Goal: Task Accomplishment & Management: Complete application form

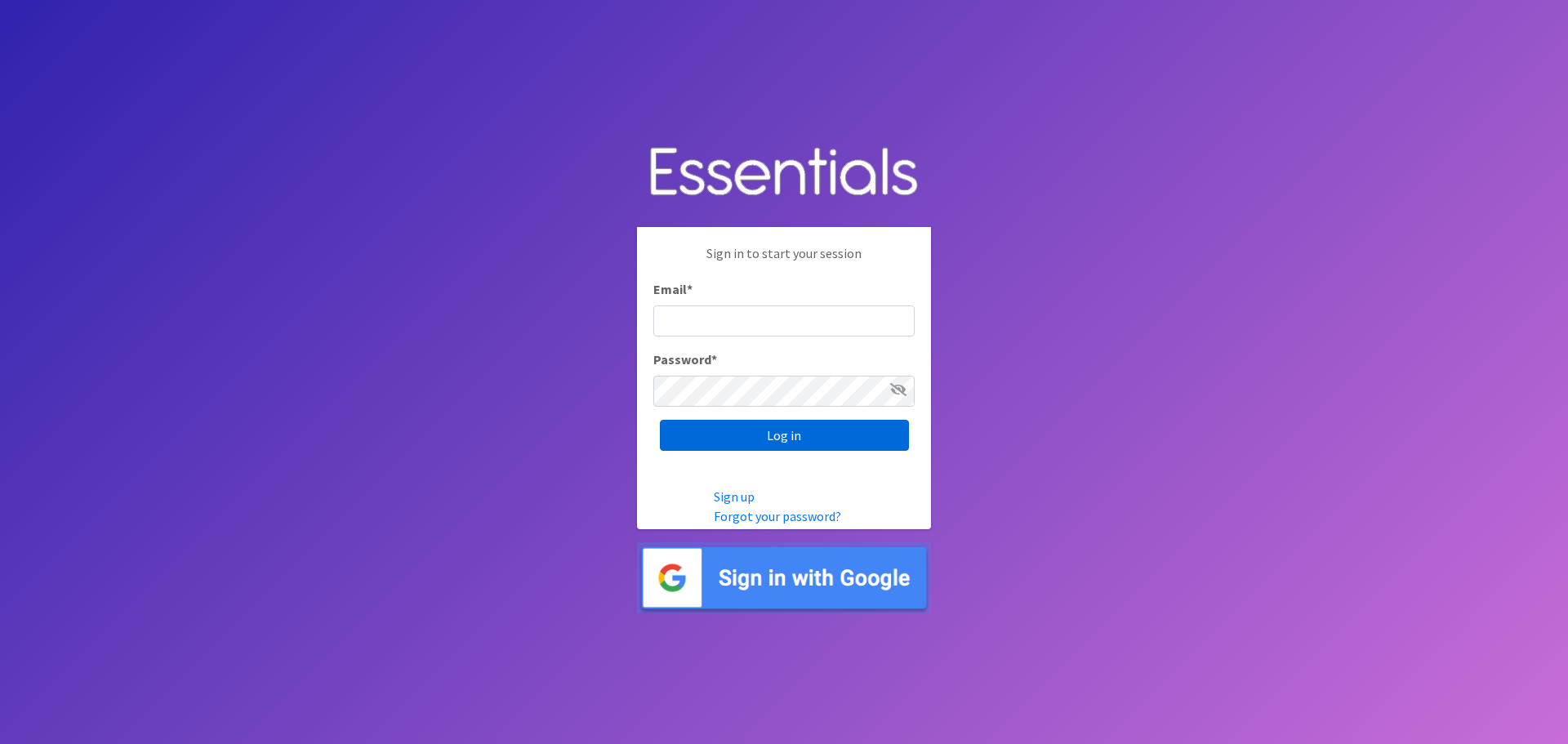
type input "[EMAIL_ADDRESS][DOMAIN_NAME]"
click at [781, 450] on input "Log in" at bounding box center [784, 436] width 249 height 31
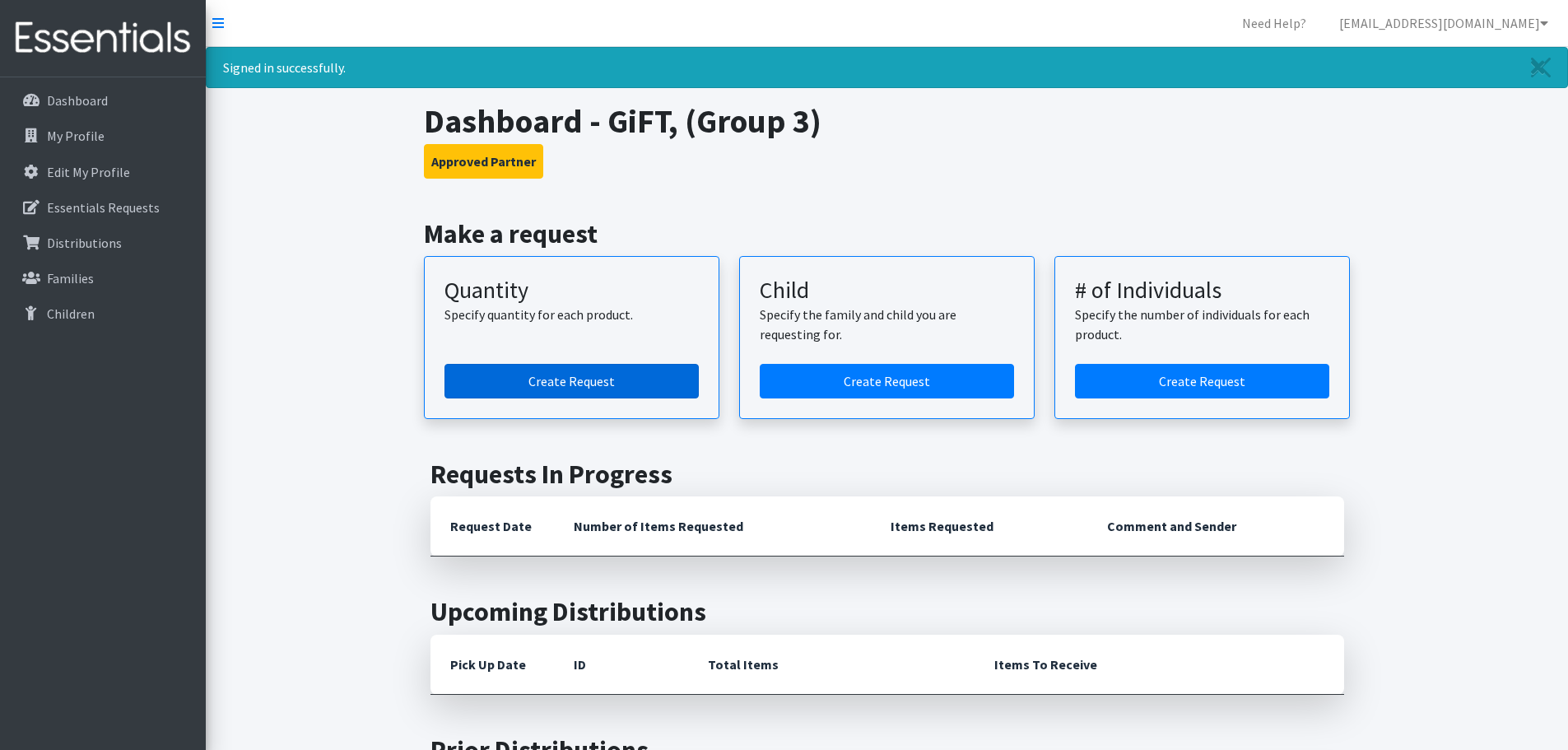
click at [594, 378] on link "Create Request" at bounding box center [571, 381] width 254 height 34
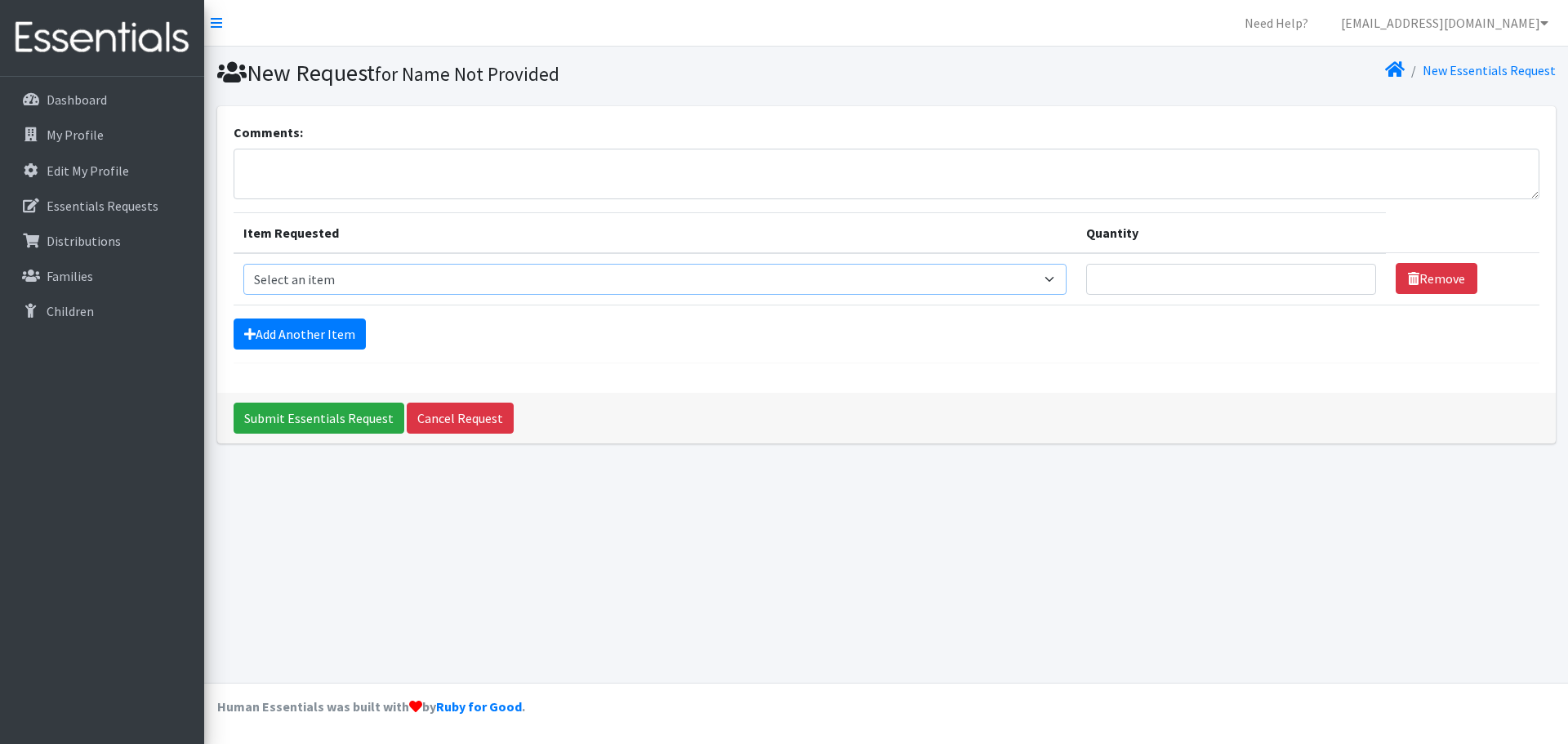
click at [385, 276] on select "Select an item Size 0/Newborn Size 1 Size 2 Size 3 Size 4 Size 5 Size 6 Size 7 …" at bounding box center [655, 280] width 824 height 31
select select "1095"
click at [244, 264] on select "Select an item Size 0/Newborn Size 1 Size 2 Size 3 Size 4 Size 5 Size 6 Size 7 …" at bounding box center [655, 280] width 824 height 31
click at [1168, 285] on input "Quantity" at bounding box center [1231, 280] width 290 height 31
type input "225"
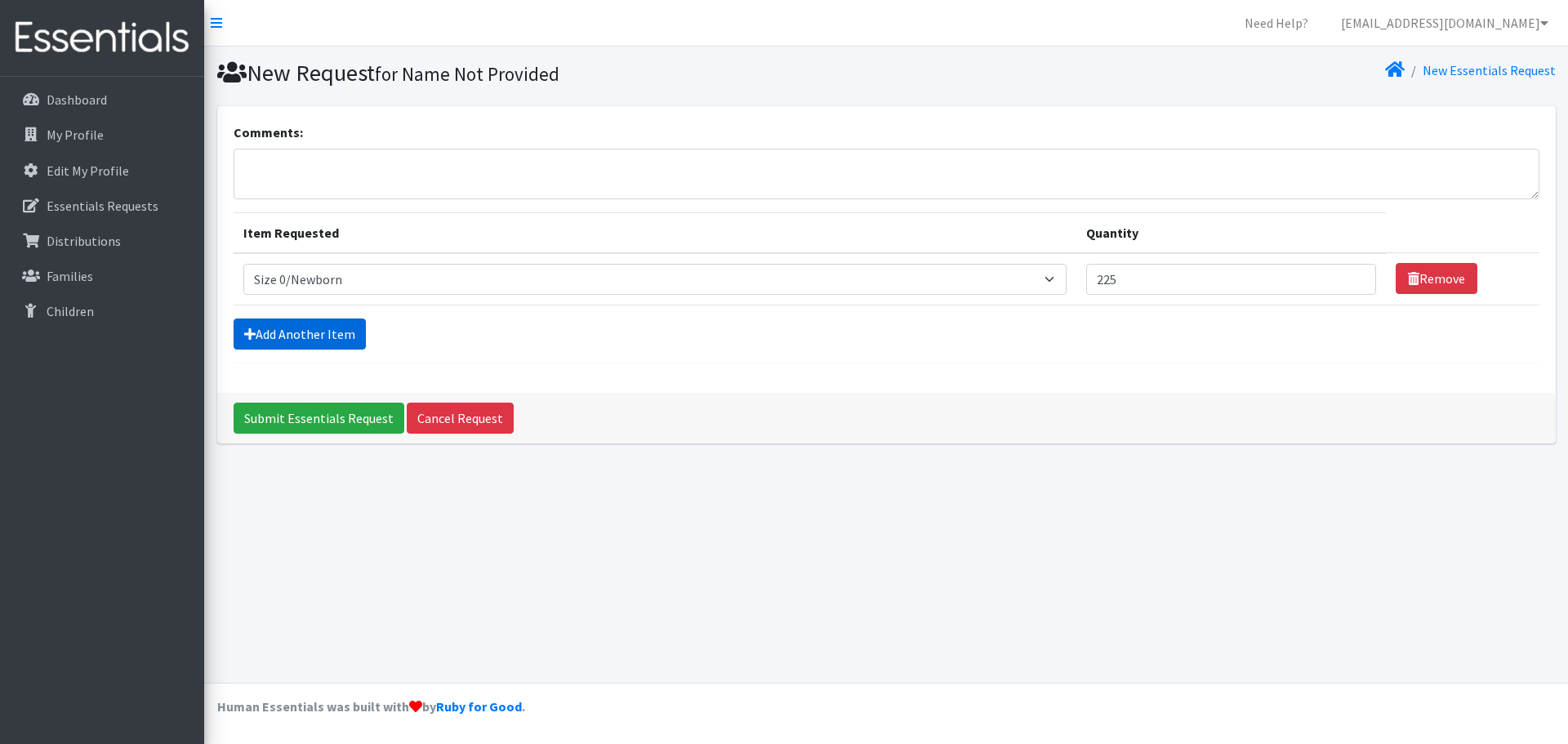
click at [305, 334] on link "Add Another Item" at bounding box center [299, 334] width 132 height 31
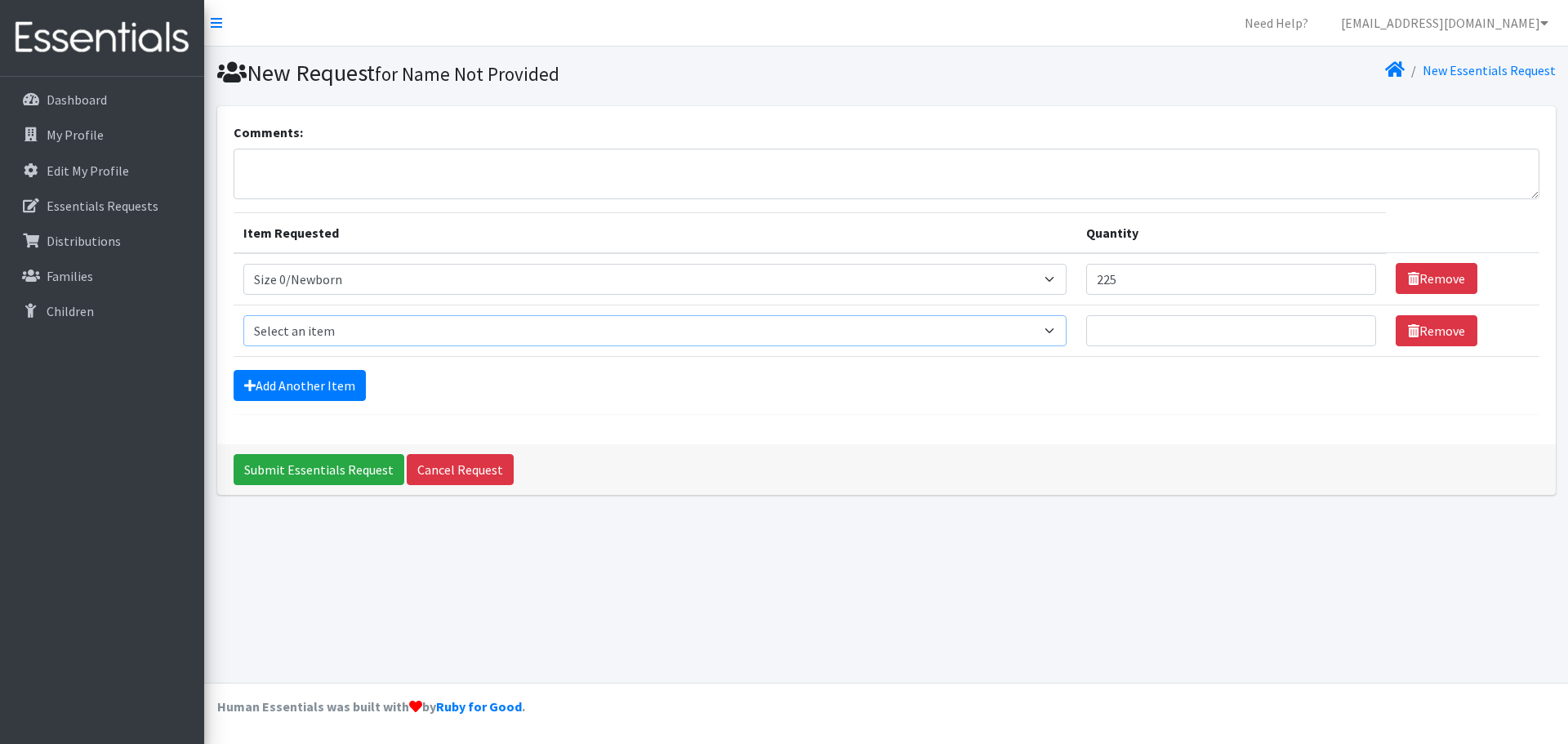
click at [305, 322] on select "Select an item Size 0/Newborn Size 1 Size 2 Size 3 Size 4 Size 5 Size 6 Size 7 …" at bounding box center [655, 331] width 824 height 31
select select "1090"
click at [244, 316] on select "Select an item Size 0/Newborn Size 1 Size 2 Size 3 Size 4 Size 5 Size 6 Size 7 …" at bounding box center [655, 331] width 824 height 31
click at [1145, 338] on input "Quantity" at bounding box center [1231, 331] width 290 height 31
type input "200"
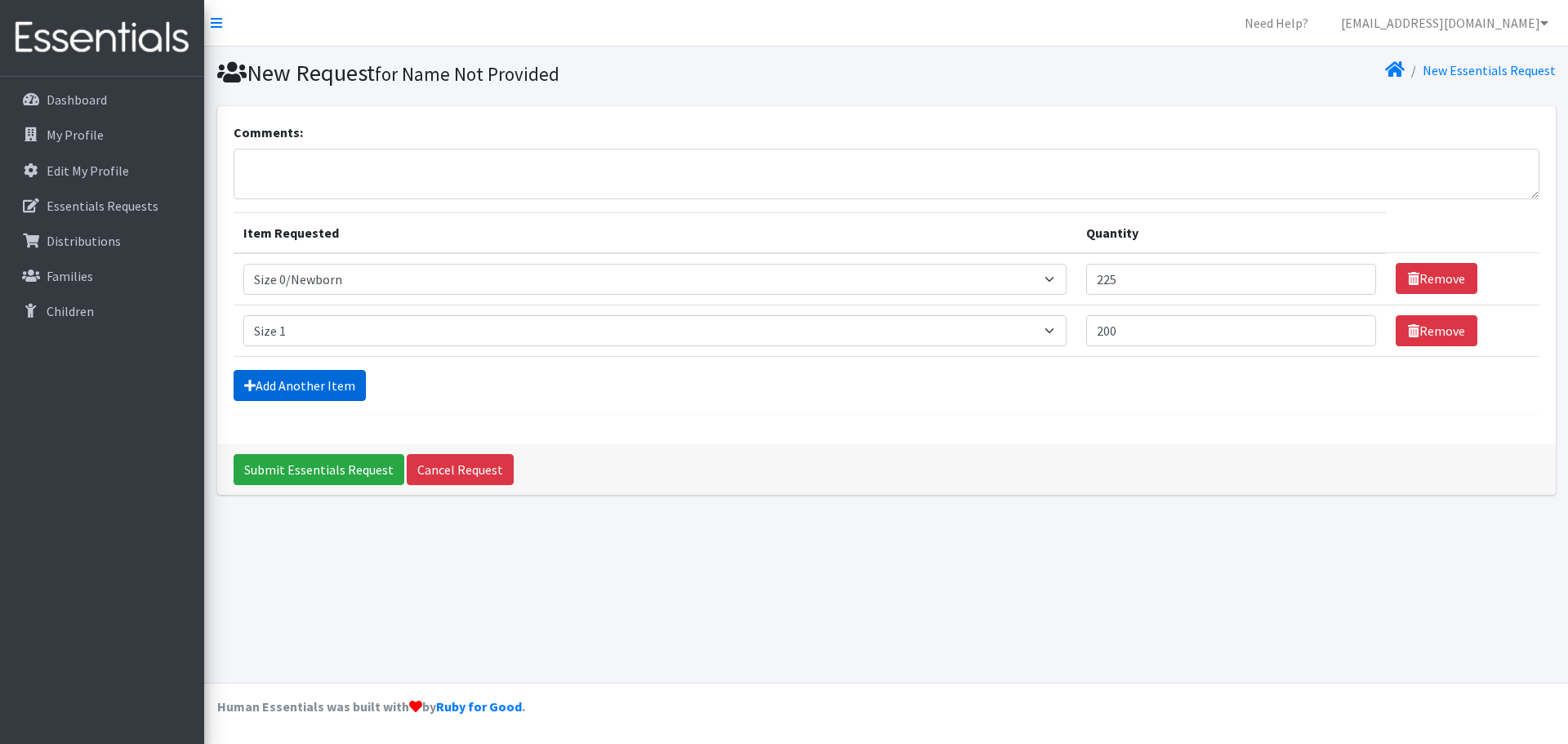
click at [334, 380] on link "Add Another Item" at bounding box center [299, 386] width 132 height 31
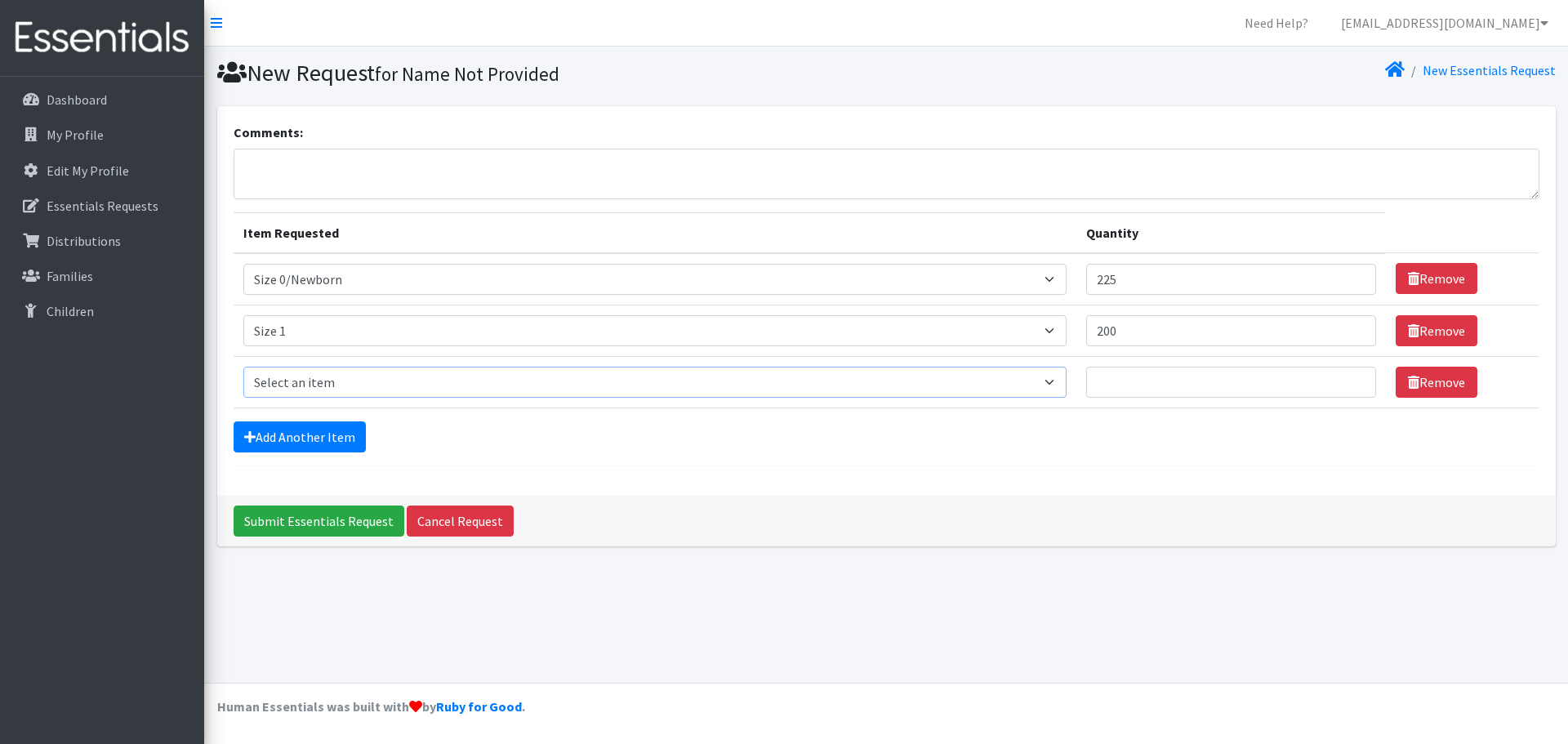
click at [332, 379] on select "Select an item Size 0/Newborn Size 1 Size 2 Size 3 Size 4 Size 5 Size 6 Size 7 …" at bounding box center [655, 382] width 824 height 31
select select "1091"
click at [244, 366] on select "Select an item Size 0/Newborn Size 1 Size 2 Size 3 Size 4 Size 5 Size 6 Size 7 …" at bounding box center [655, 382] width 824 height 31
click at [1202, 374] on input "Quantity" at bounding box center [1231, 382] width 290 height 31
type input "625"
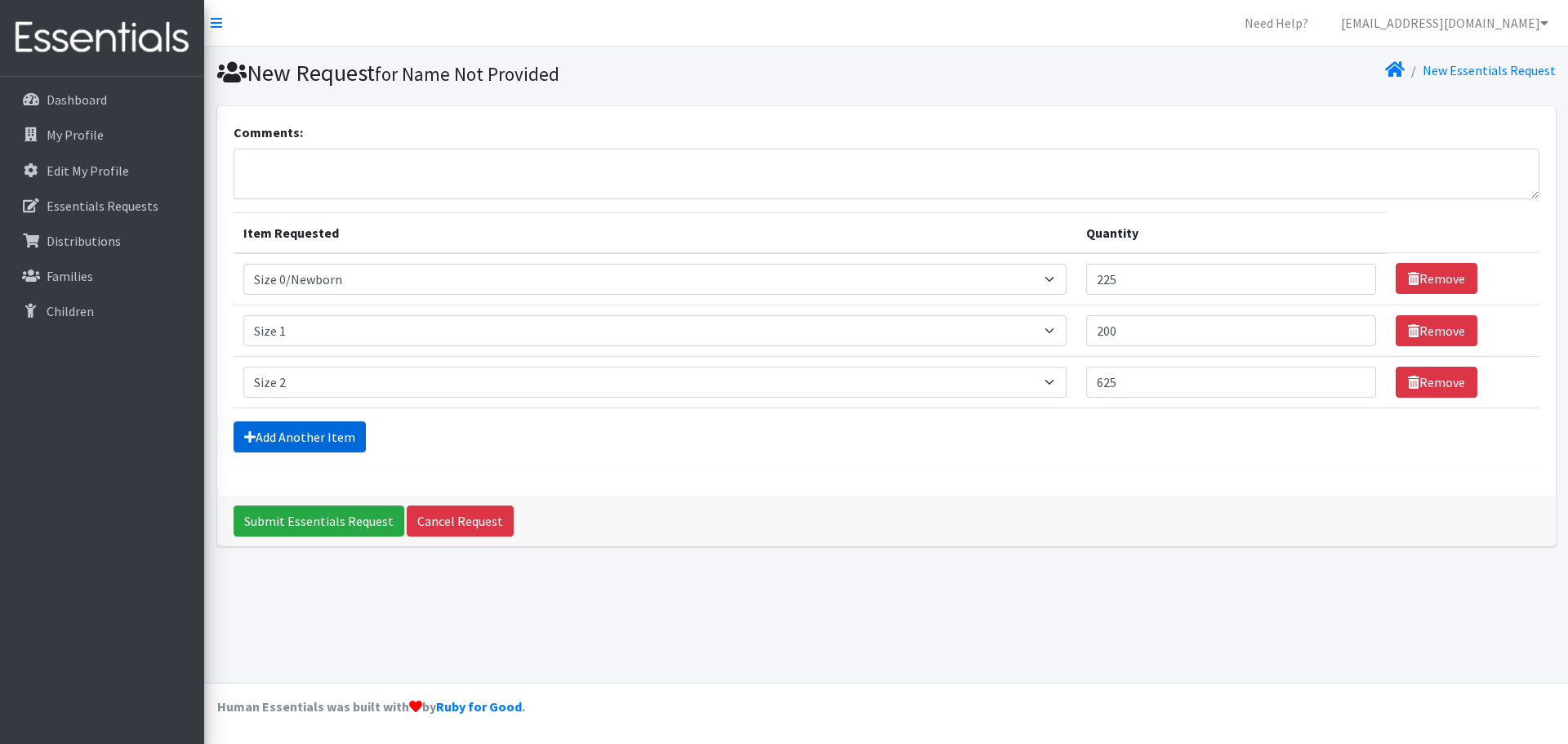
click at [280, 441] on link "Add Another Item" at bounding box center [299, 438] width 132 height 31
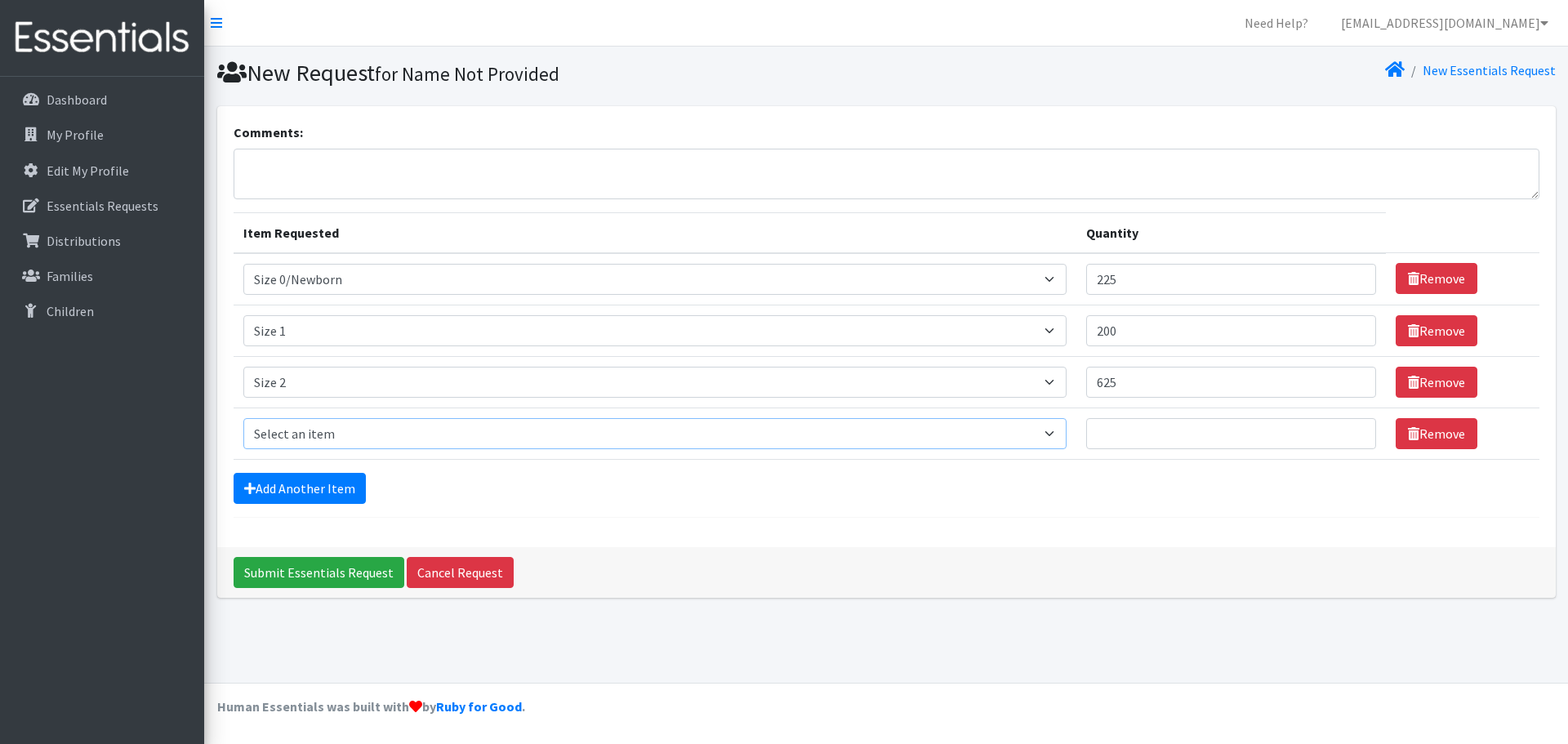
click at [290, 428] on select "Select an item Size 0/Newborn Size 1 Size 2 Size 3 Size 4 Size 5 Size 6 Size 7 …" at bounding box center [655, 434] width 824 height 31
select select "1094"
click at [244, 418] on select "Select an item Size 0/Newborn Size 1 Size 2 Size 3 Size 4 Size 5 Size 6 Size 7 …" at bounding box center [655, 434] width 824 height 31
click at [1263, 430] on input "Quantity" at bounding box center [1231, 434] width 290 height 31
type input "525"
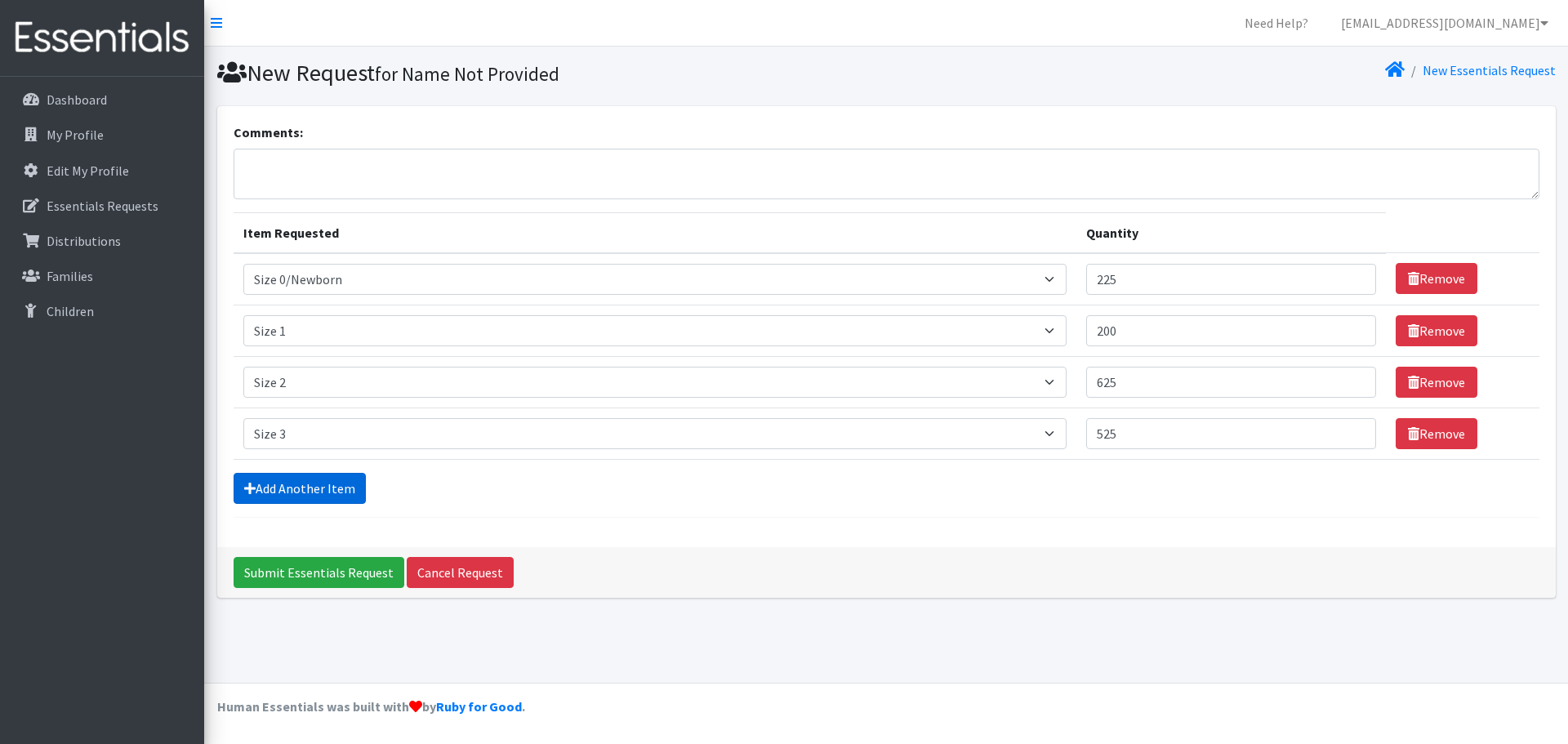
click at [278, 484] on link "Add Another Item" at bounding box center [299, 488] width 132 height 31
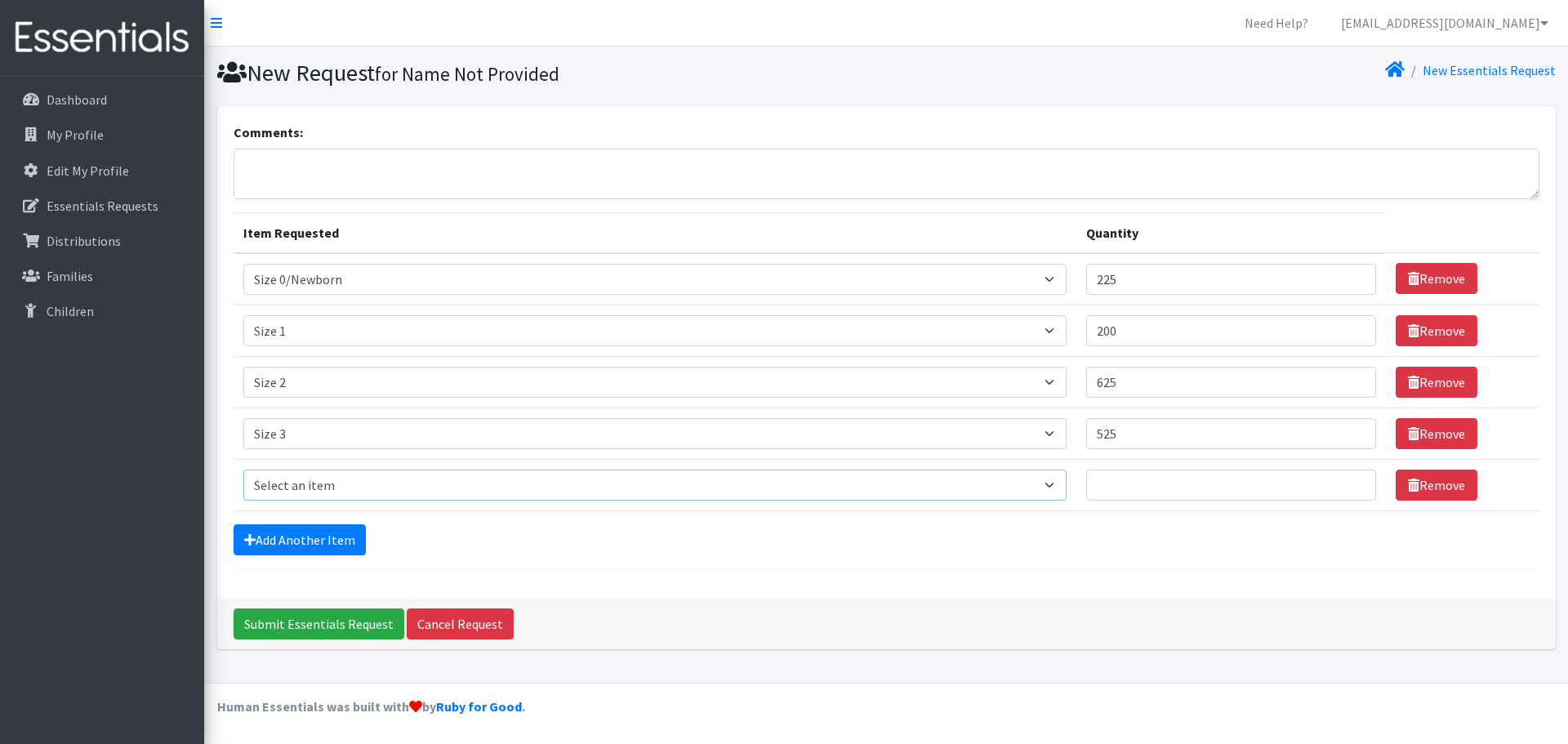
click at [281, 481] on select "Select an item Size 0/Newborn Size 1 Size 2 Size 3 Size 4 Size 5 Size 6 Size 7 …" at bounding box center [655, 486] width 824 height 31
select select "1097"
click at [244, 470] on select "Select an item Size 0/Newborn Size 1 Size 2 Size 3 Size 4 Size 5 Size 6 Size 7 …" at bounding box center [655, 486] width 824 height 31
click at [1160, 487] on input "Quantity" at bounding box center [1231, 486] width 290 height 31
type input "625"
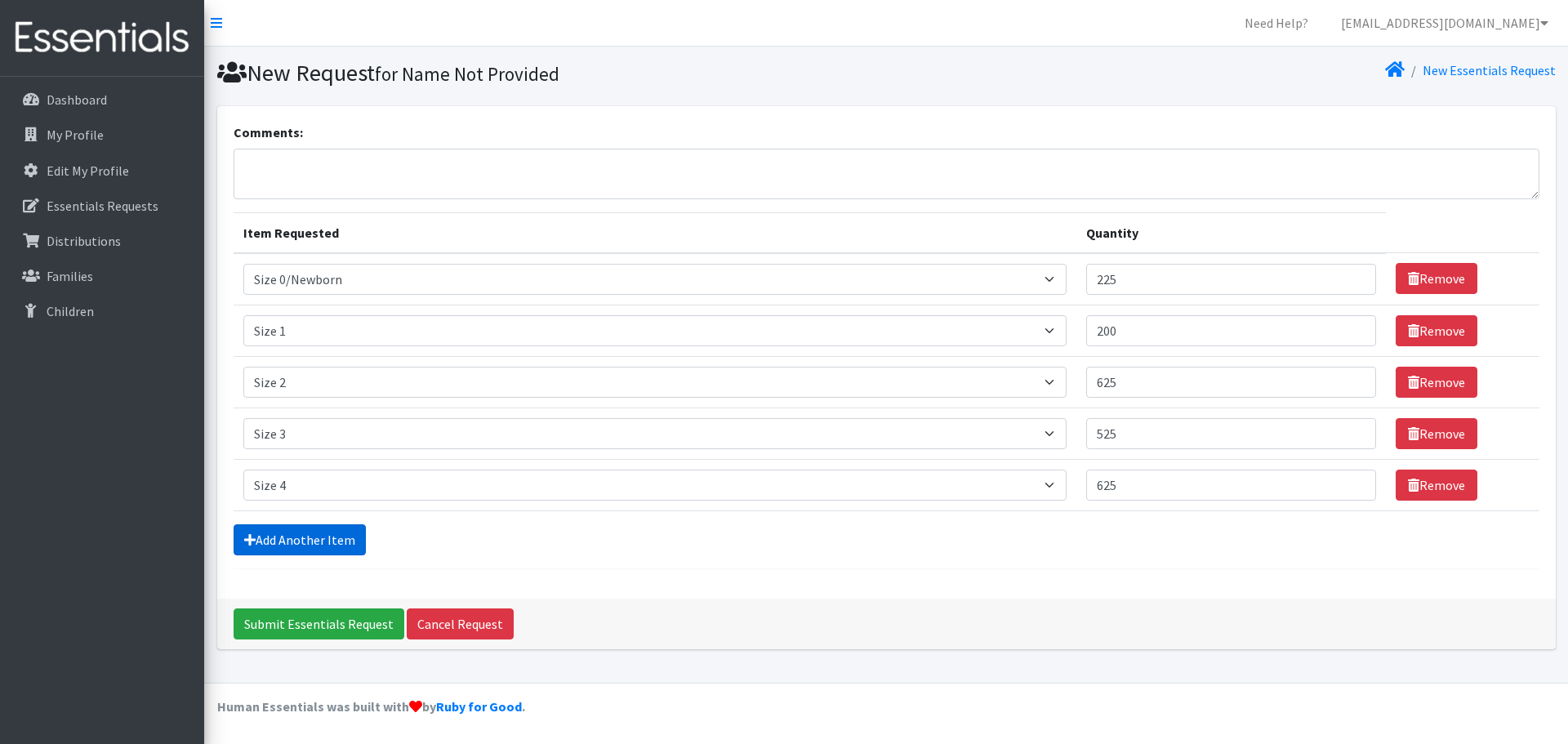
click at [267, 542] on link "Add Another Item" at bounding box center [299, 540] width 132 height 31
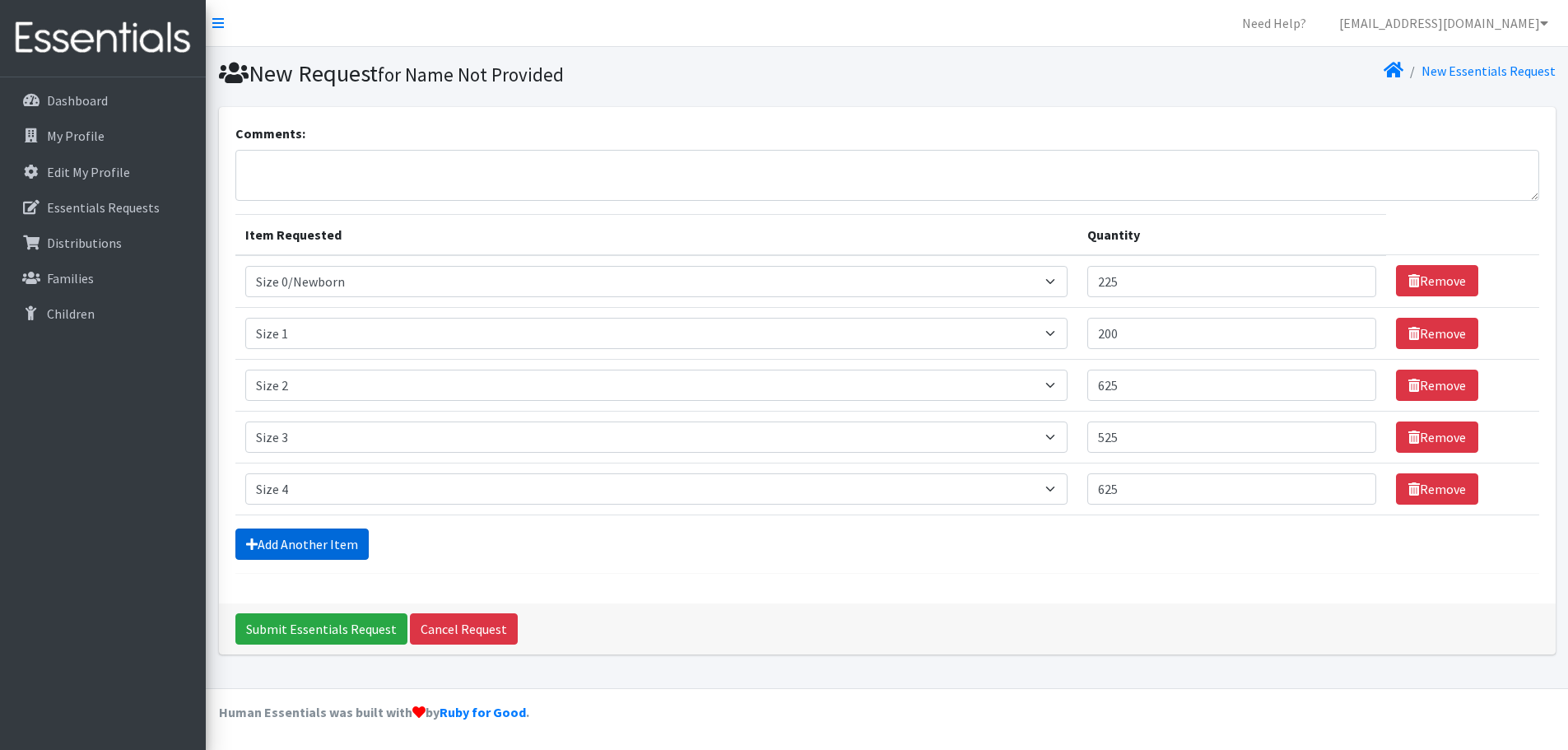
scroll to position [32, 0]
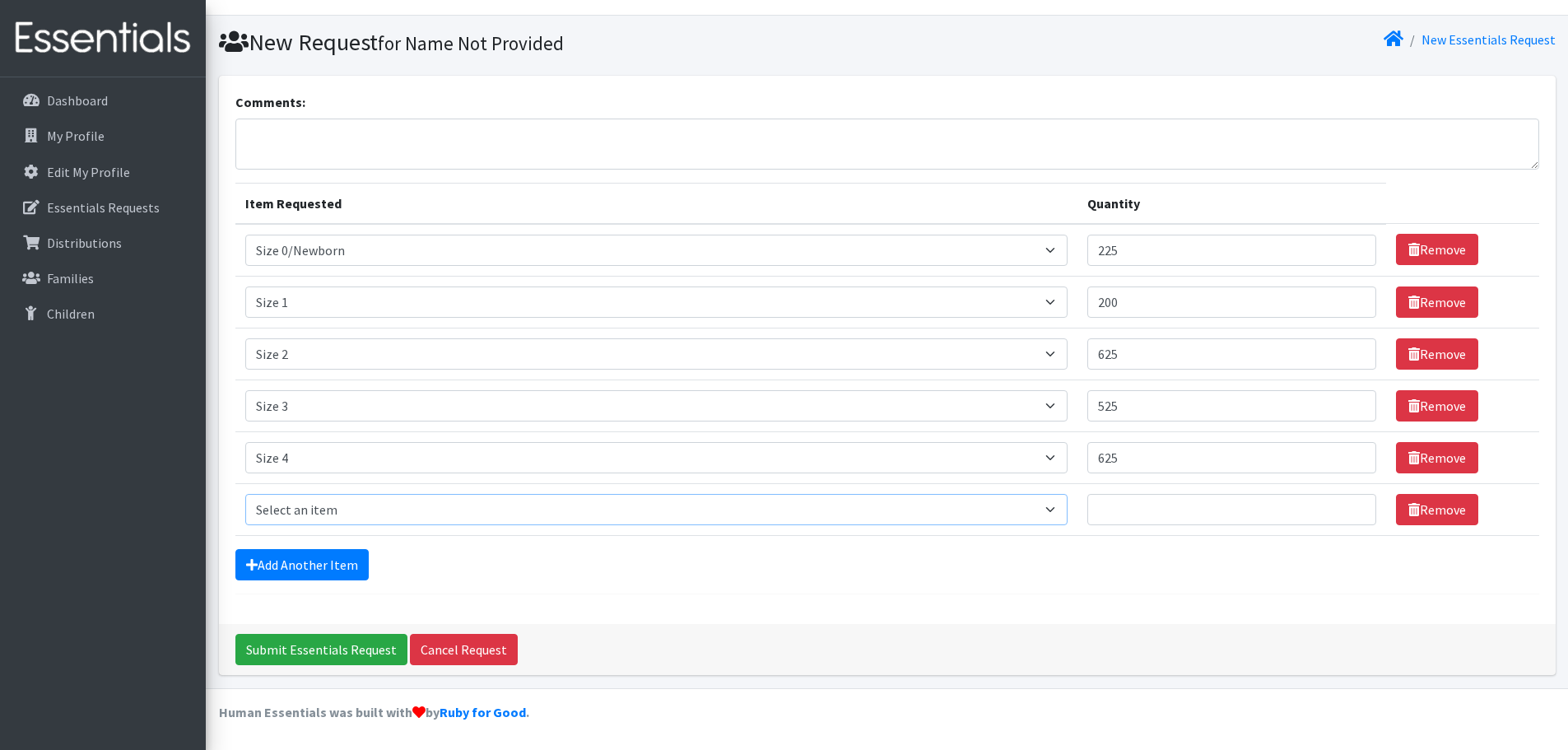
click at [287, 515] on select "Select an item Size 0/Newborn Size 1 Size 2 Size 3 Size 4 Size 5 Size 6 Size 7 …" at bounding box center [657, 510] width 822 height 32
select select "1098"
click at [246, 494] on select "Select an item Size 0/Newborn Size 1 Size 2 Size 3 Size 4 Size 5 Size 6 Size 7 …" at bounding box center [657, 510] width 822 height 32
click at [1195, 516] on input "Quantity" at bounding box center [1231, 510] width 289 height 32
type input "300"
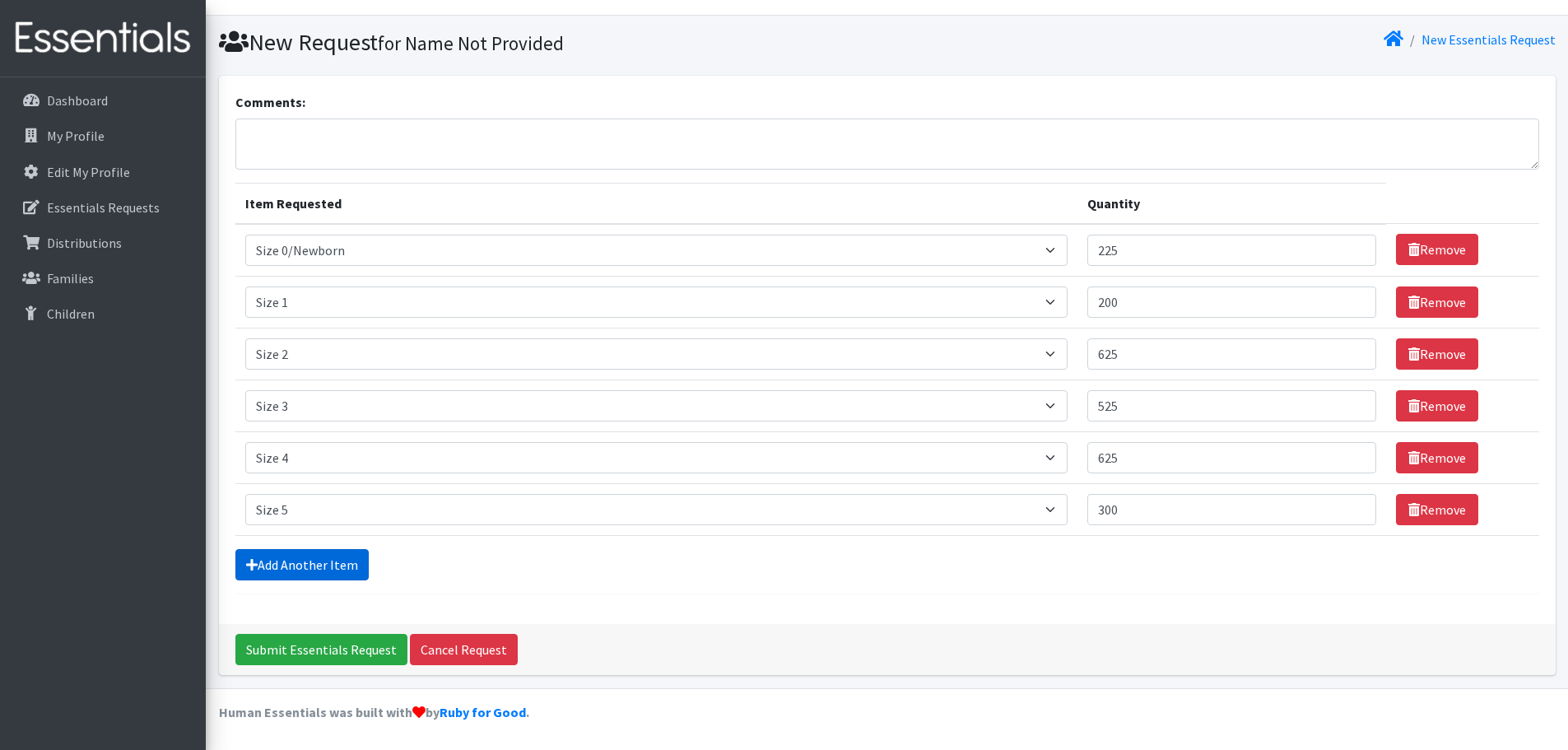
click at [289, 549] on link "Add Another Item" at bounding box center [301, 565] width 133 height 32
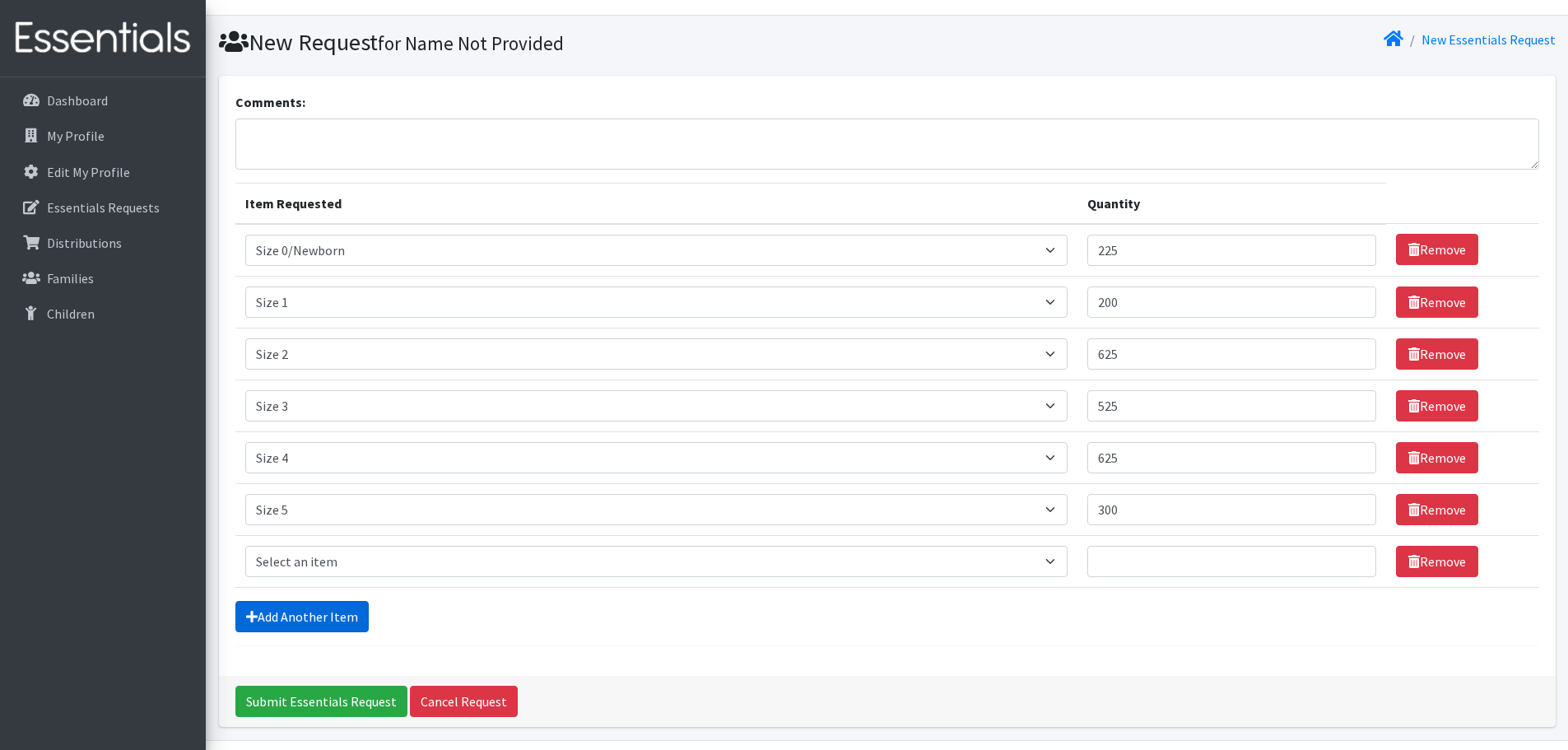
scroll to position [83, 0]
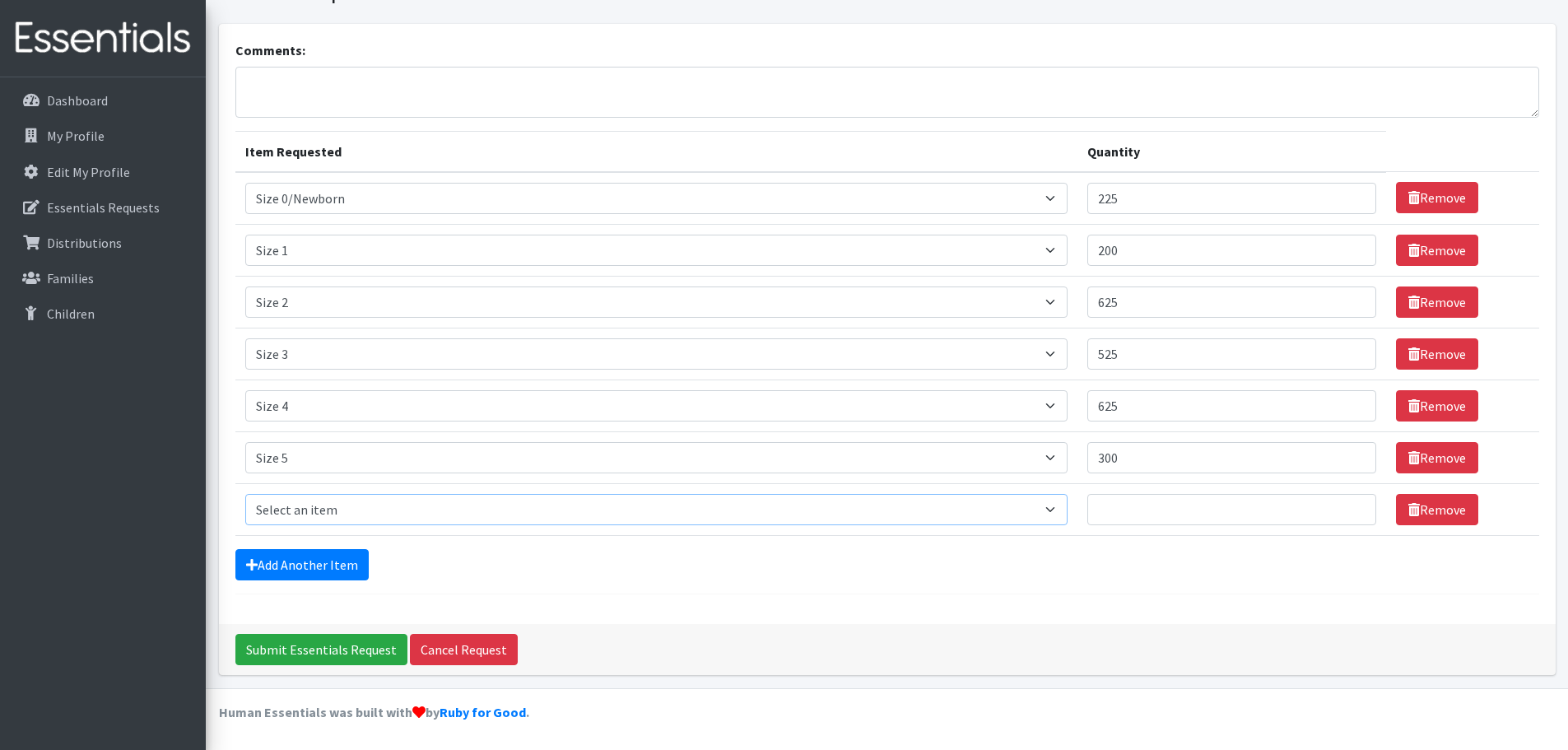
click at [292, 506] on select "Select an item Size 0/Newborn Size 1 Size 2 Size 3 Size 4 Size 5 Size 6 Size 7 …" at bounding box center [657, 510] width 822 height 32
select select "1105"
click at [246, 494] on select "Select an item Size 0/Newborn Size 1 Size 2 Size 3 Size 4 Size 5 Size 6 Size 7 …" at bounding box center [657, 510] width 822 height 32
click at [1157, 516] on input "Quantity" at bounding box center [1231, 510] width 289 height 32
type input "50"
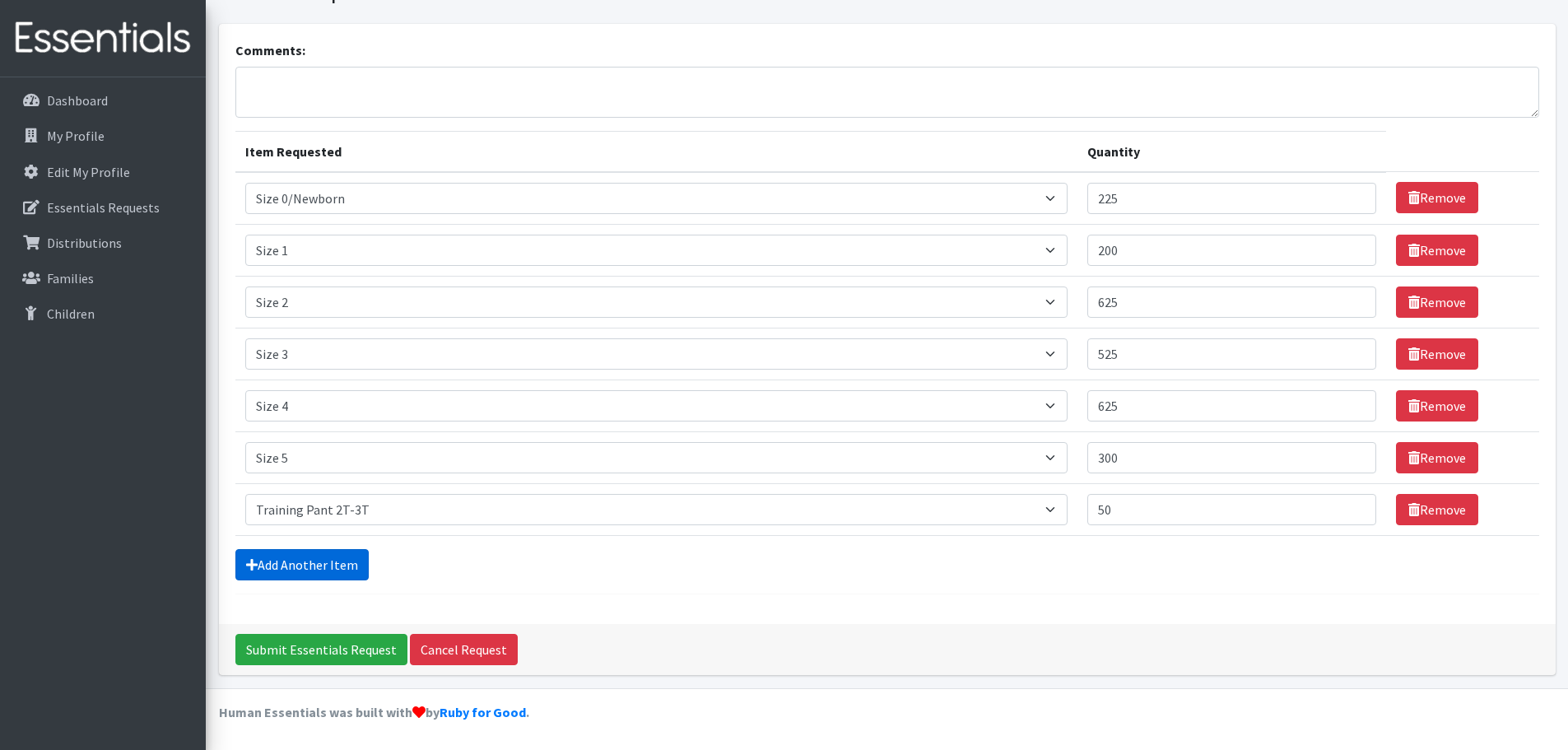
click at [350, 554] on link "Add Another Item" at bounding box center [301, 565] width 133 height 32
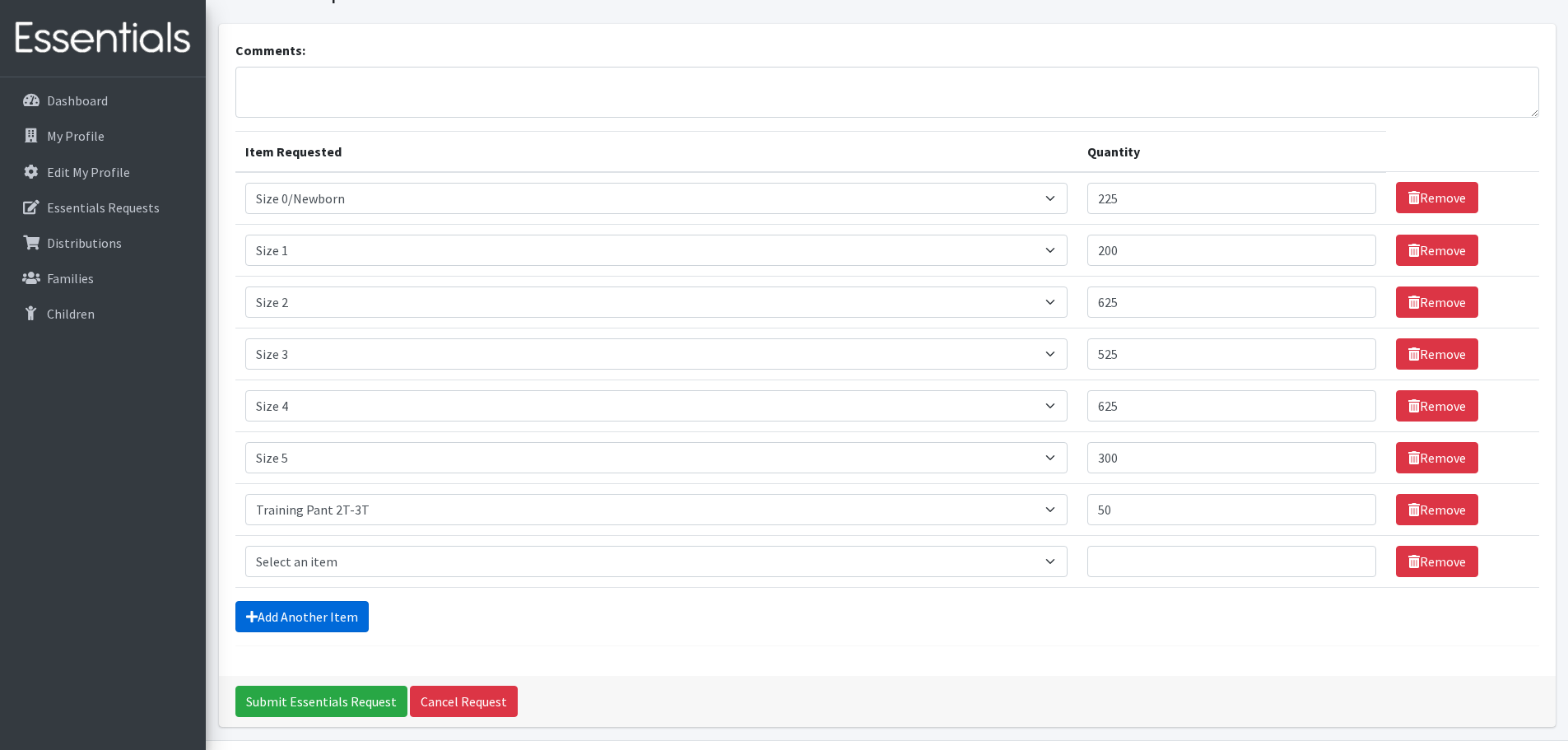
scroll to position [135, 0]
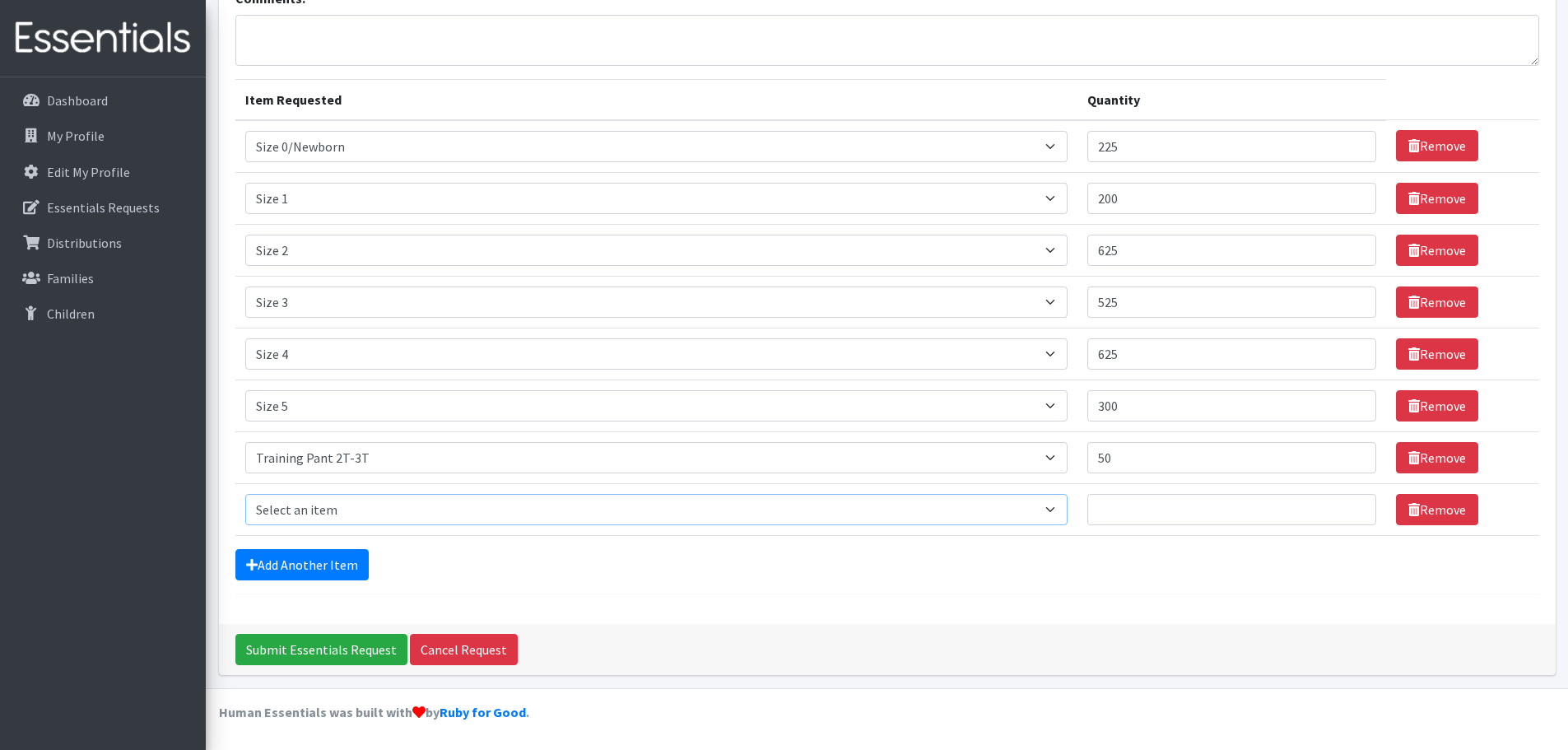
click at [352, 515] on select "Select an item Size 0/Newborn Size 1 Size 2 Size 3 Size 4 Size 5 Size 6 Size 7 …" at bounding box center [657, 510] width 822 height 32
select select "1107"
click at [246, 494] on select "Select an item Size 0/Newborn Size 1 Size 2 Size 3 Size 4 Size 5 Size 6 Size 7 …" at bounding box center [657, 510] width 822 height 32
click at [1165, 525] on input "Quantity" at bounding box center [1231, 510] width 289 height 32
type input "50"
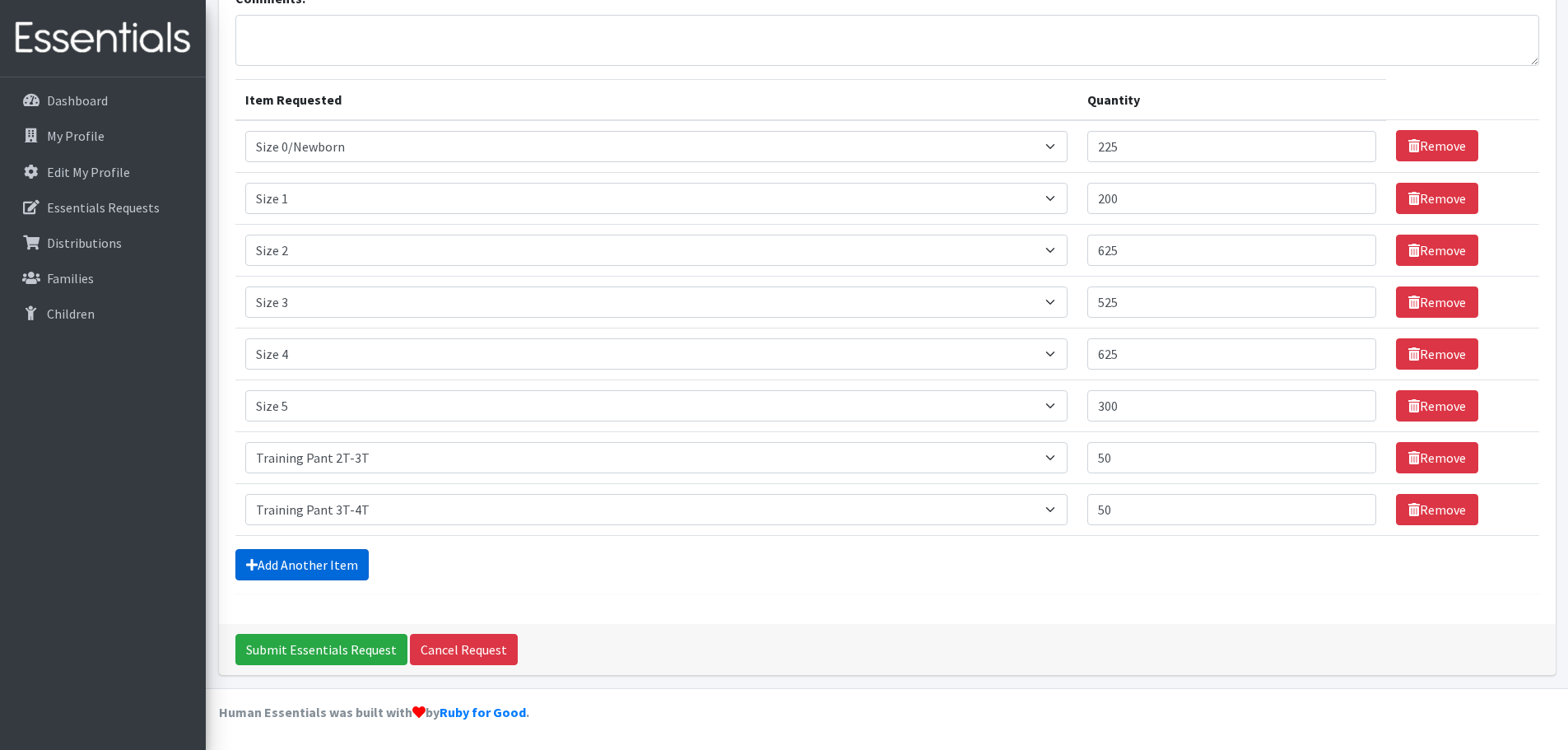
click at [334, 562] on link "Add Another Item" at bounding box center [301, 565] width 133 height 32
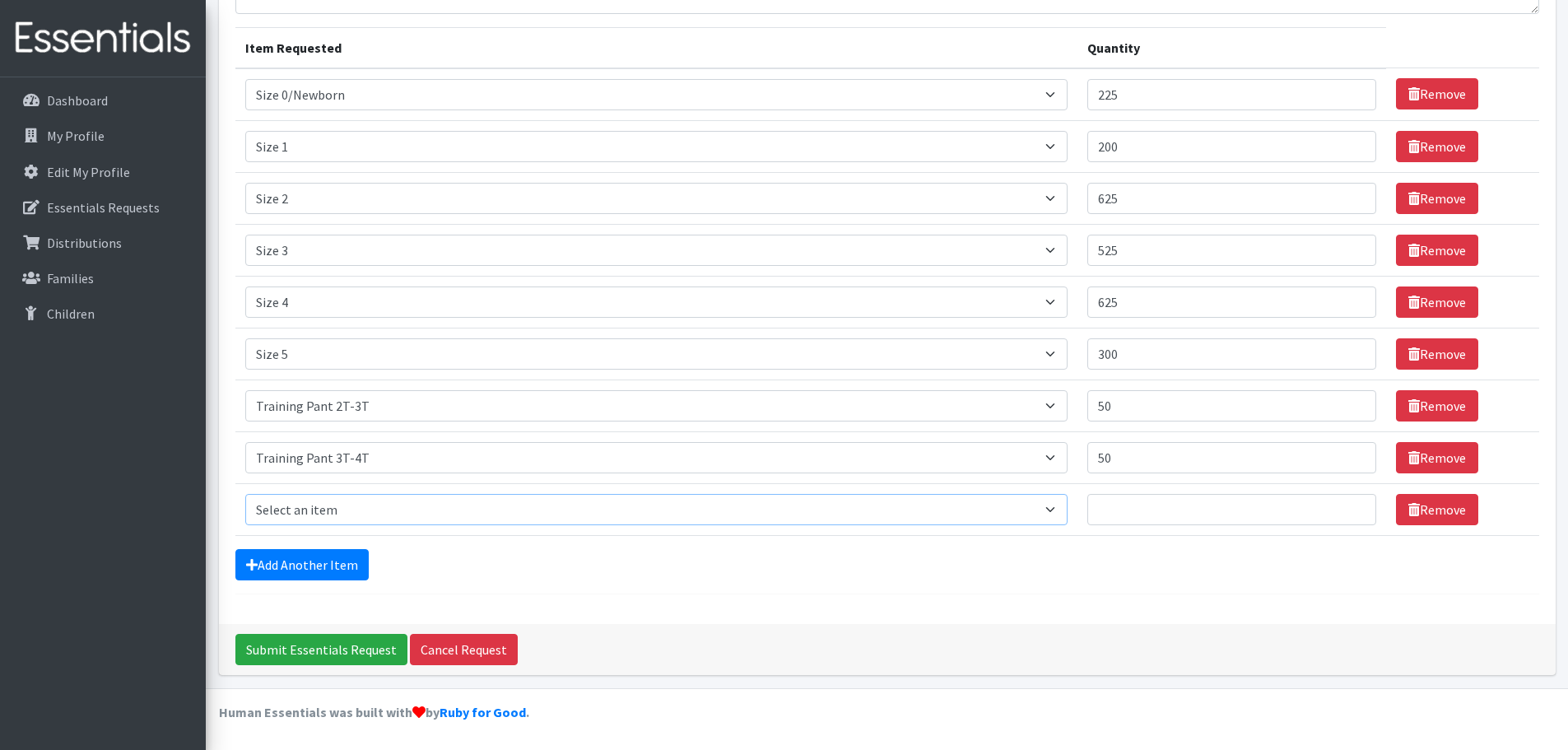
click at [348, 517] on select "Select an item Size 0/Newborn Size 1 Size 2 Size 3 Size 4 Size 5 Size 6 Size 7 …" at bounding box center [657, 510] width 822 height 32
select select "1093"
click at [246, 494] on select "Select an item Size 0/Newborn Size 1 Size 2 Size 3 Size 4 Size 5 Size 6 Size 7 …" at bounding box center [657, 510] width 822 height 32
drag, startPoint x: 1198, startPoint y: 505, endPoint x: 1188, endPoint y: 504, distance: 10.0
click at [1197, 505] on input "Quantity" at bounding box center [1231, 510] width 289 height 32
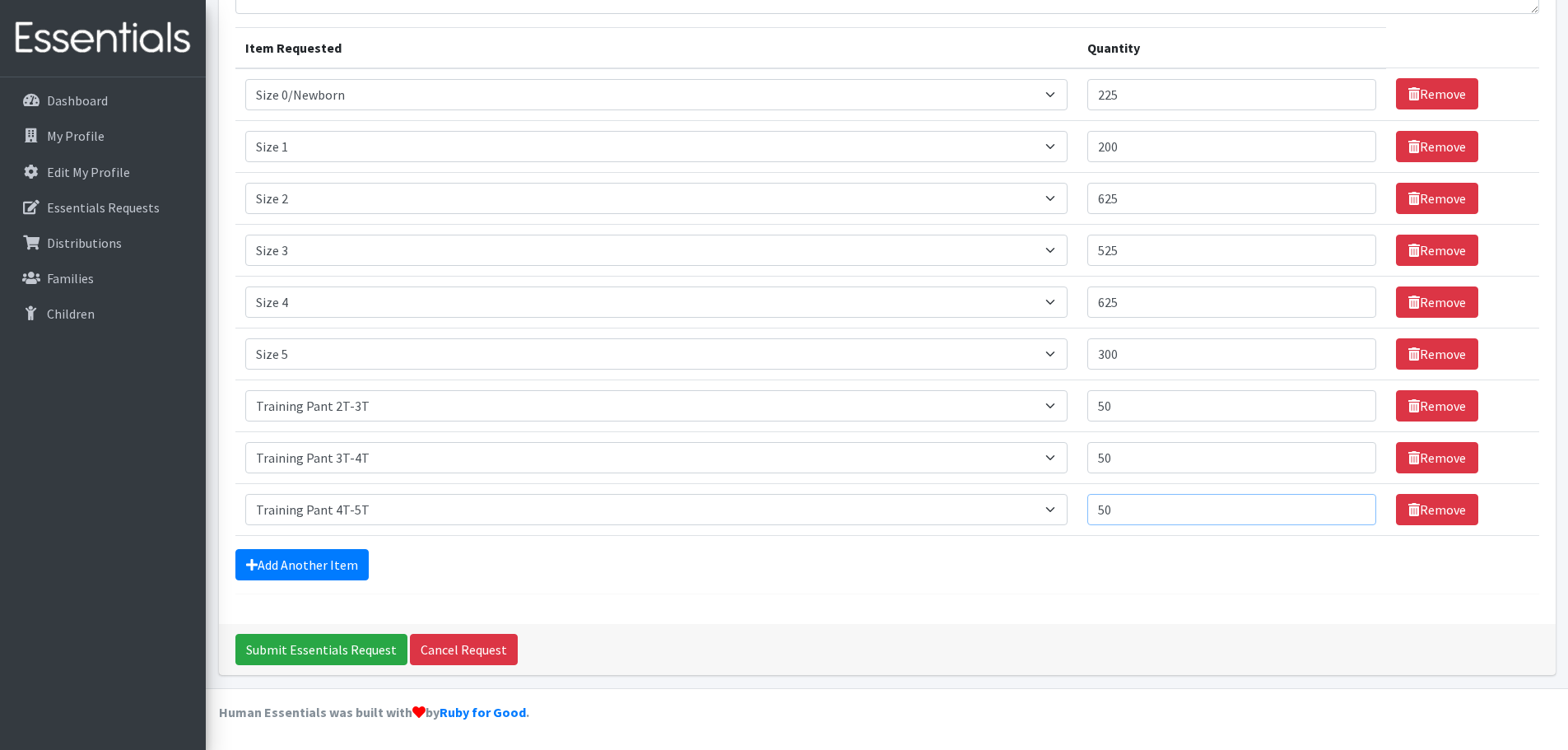
type input "50"
click at [871, 580] on div "Add Another Item" at bounding box center [887, 565] width 1304 height 32
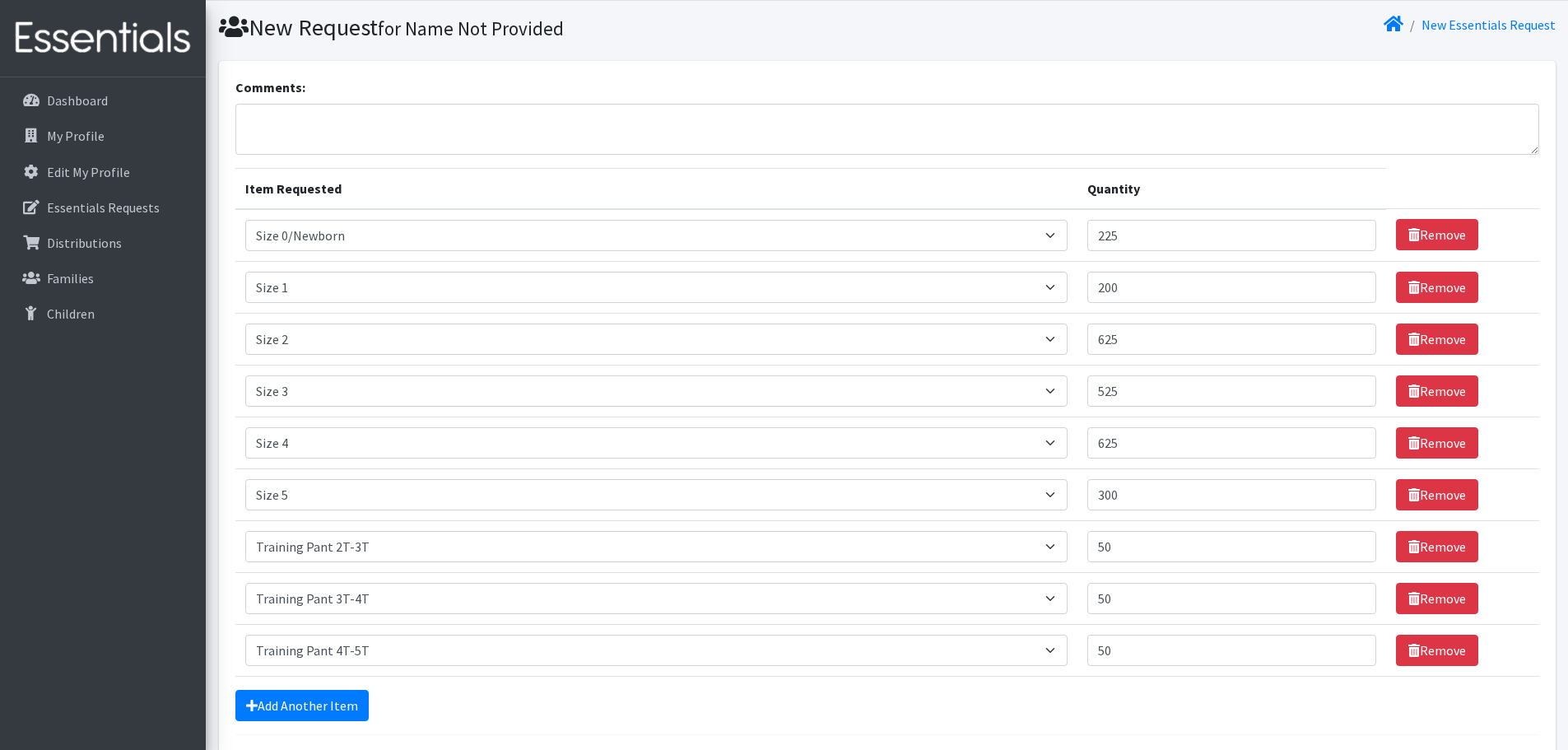
scroll to position [0, 0]
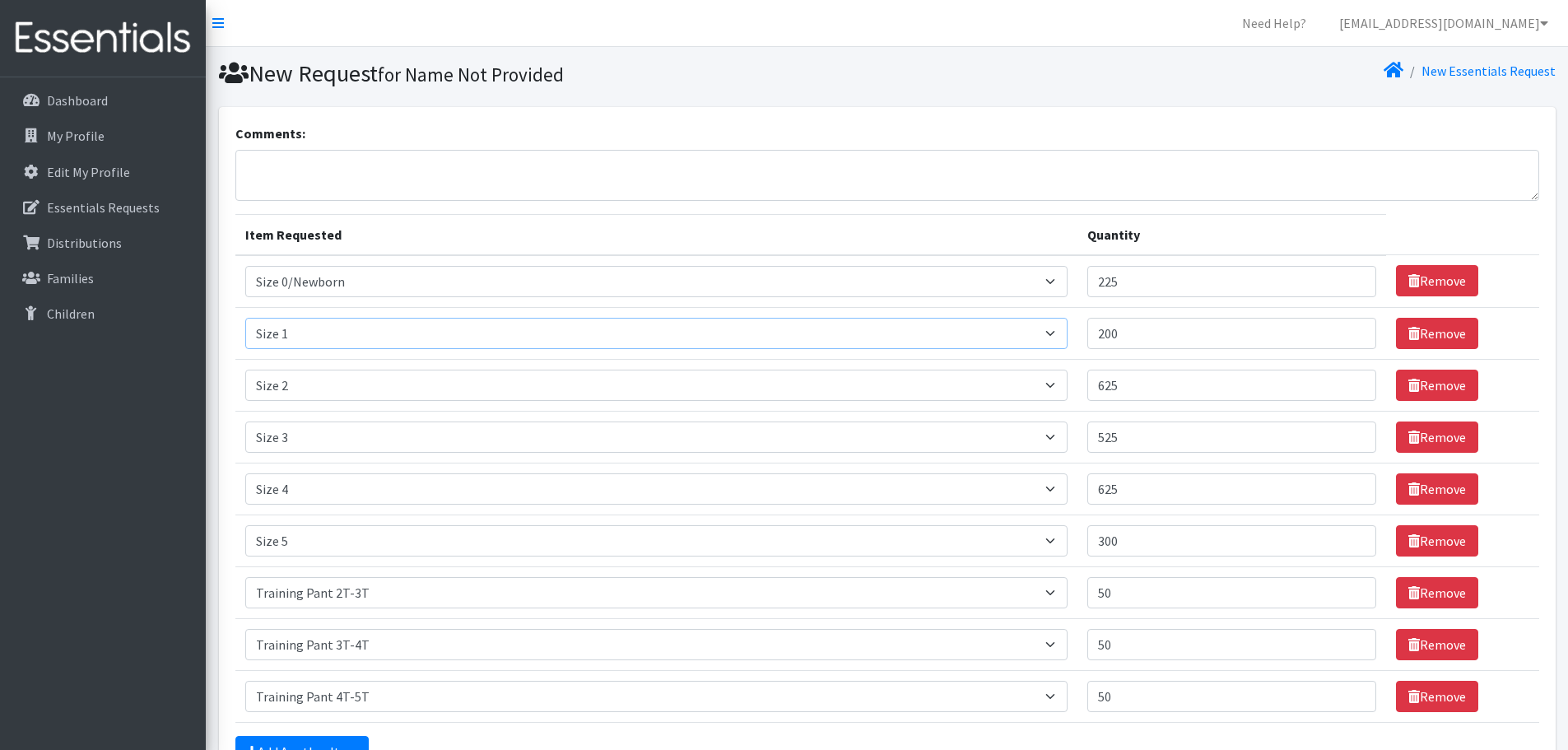
click at [377, 335] on select "Select an item Size 0/Newborn Size 1 Size 2 Size 3 Size 4 Size 5 Size 6 Size 7 …" at bounding box center [657, 334] width 822 height 32
select select "1096"
click at [246, 318] on select "Select an item Size 0/Newborn Size 1 Size 2 Size 3 Size 4 Size 5 Size 6 Size 7 …" at bounding box center [657, 334] width 822 height 32
click at [512, 155] on textarea "Comments:" at bounding box center [887, 175] width 1304 height 51
drag, startPoint x: 324, startPoint y: 162, endPoint x: 307, endPoint y: 175, distance: 21.4
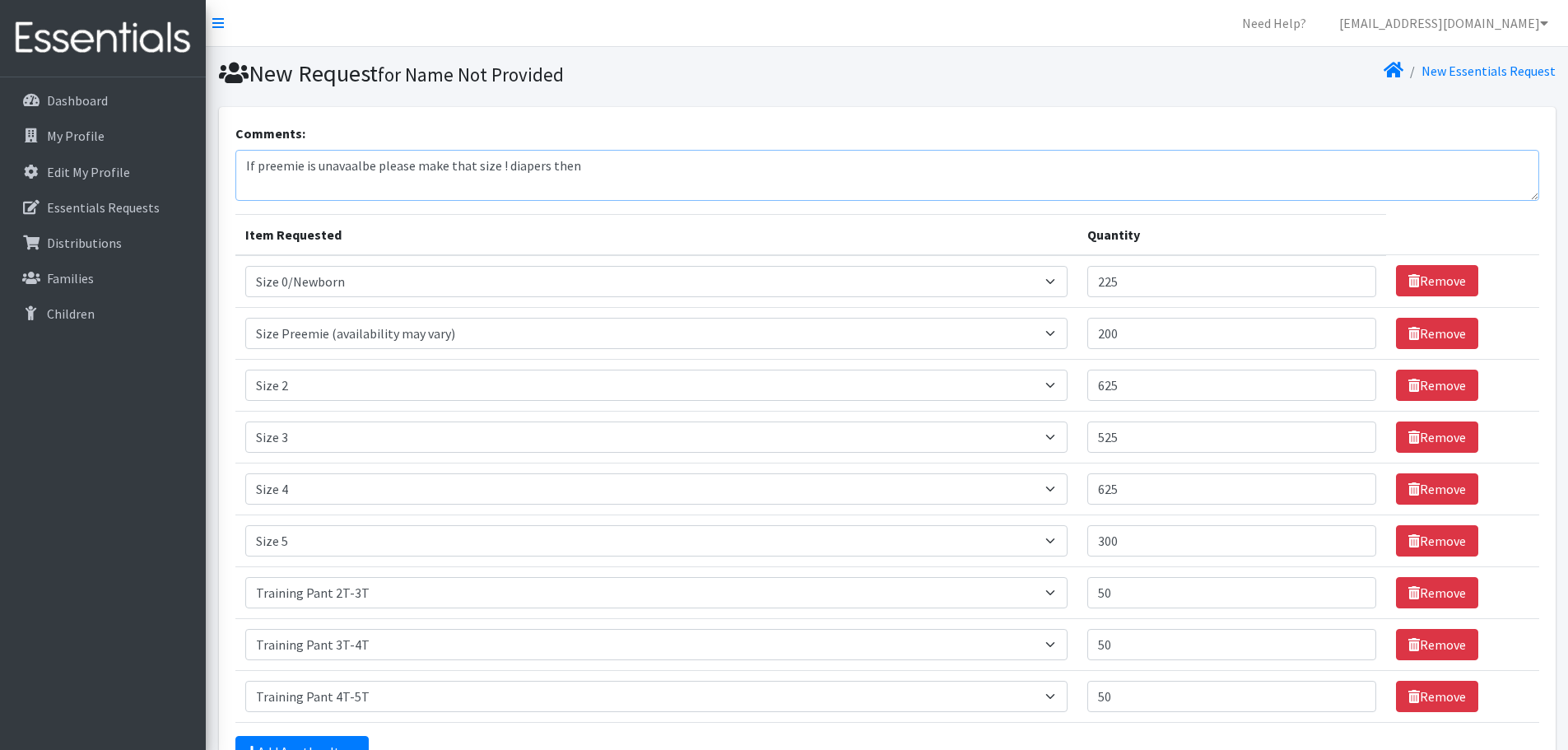
click at [307, 175] on textarea "If preemie is unavaalbe please make that size ! diapers then" at bounding box center [887, 175] width 1304 height 51
click at [343, 167] on textarea "If preemie is unavaalbe please make that size ! diapers then" at bounding box center [887, 175] width 1304 height 51
click at [501, 161] on textarea "If preemie is unavailable please make that size ! diapers then" at bounding box center [887, 175] width 1304 height 51
click at [591, 160] on textarea "If preemie is unavailable please make that size 1 diapers then" at bounding box center [887, 175] width 1304 height 51
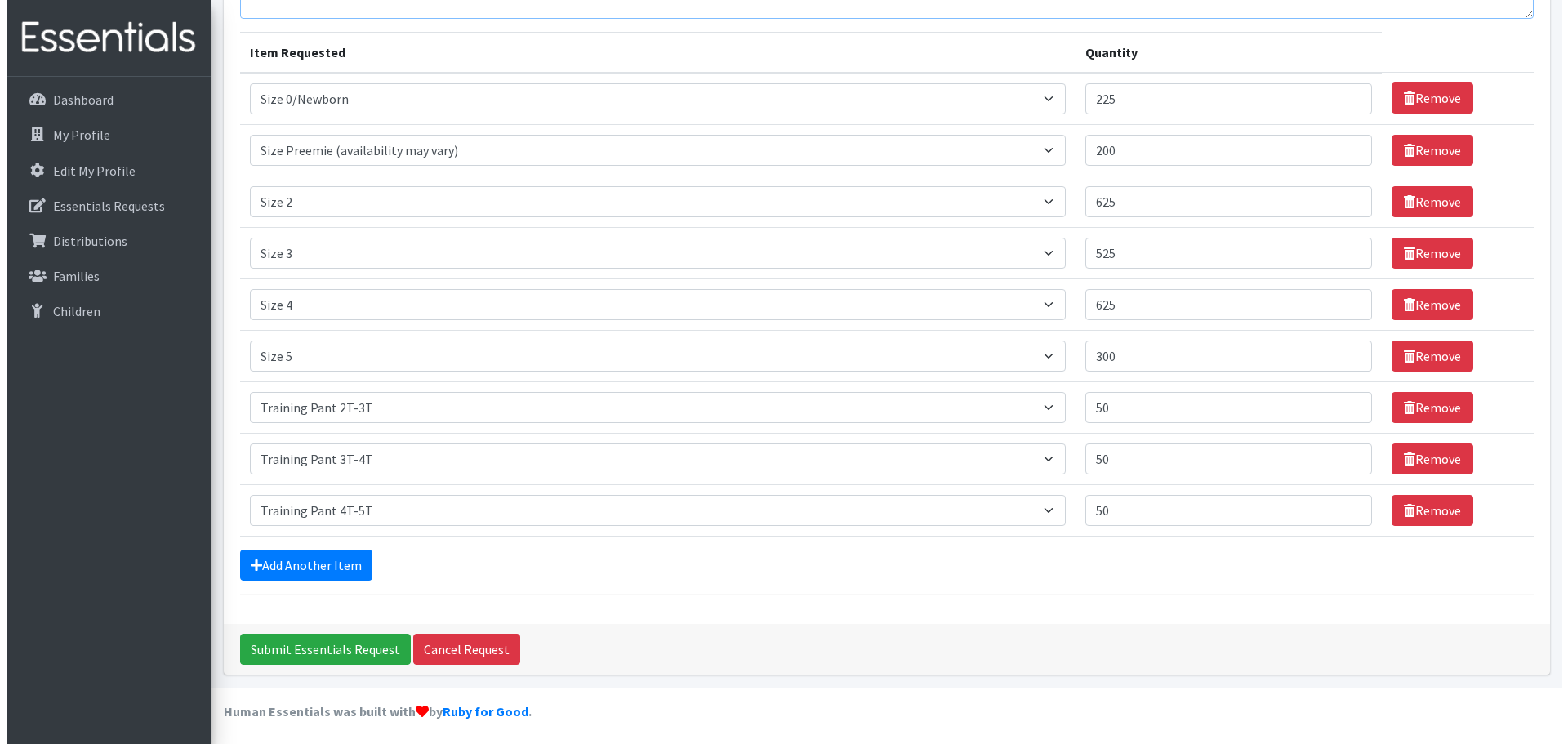
scroll to position [186, 0]
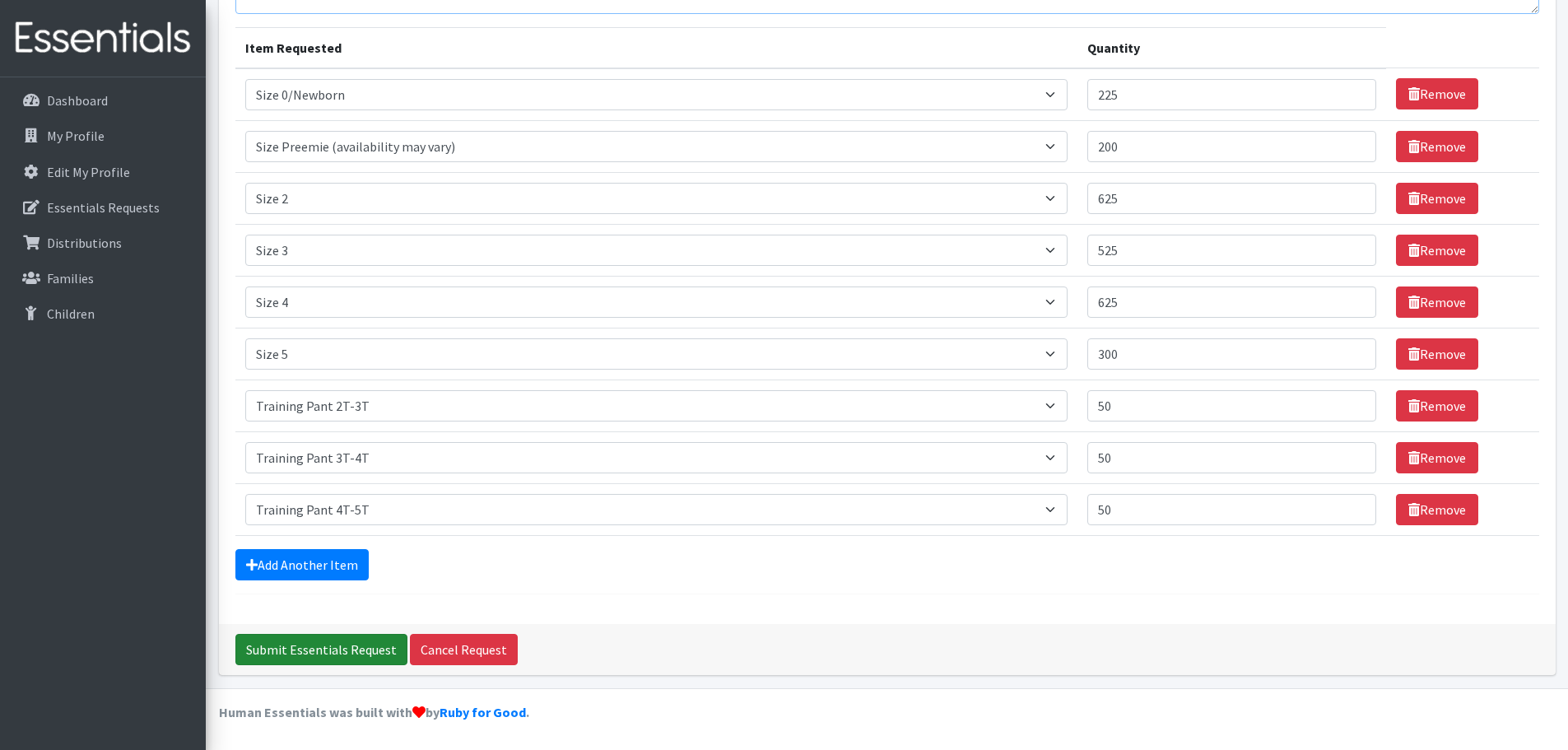
type textarea "If preemie is unavailable please make that size 1 diapers then"
click at [312, 647] on input "Submit Essentials Request" at bounding box center [321, 650] width 172 height 32
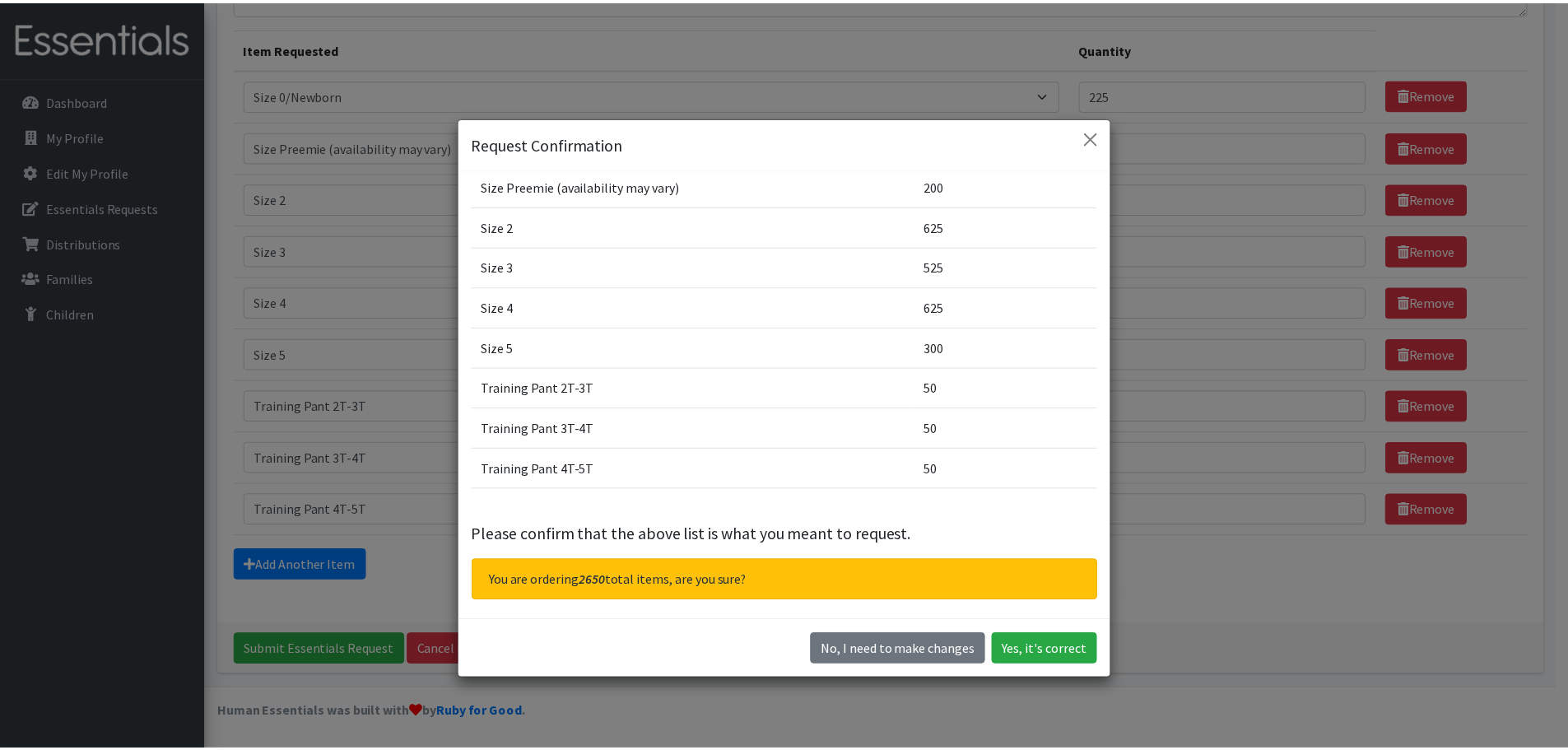
scroll to position [106, 0]
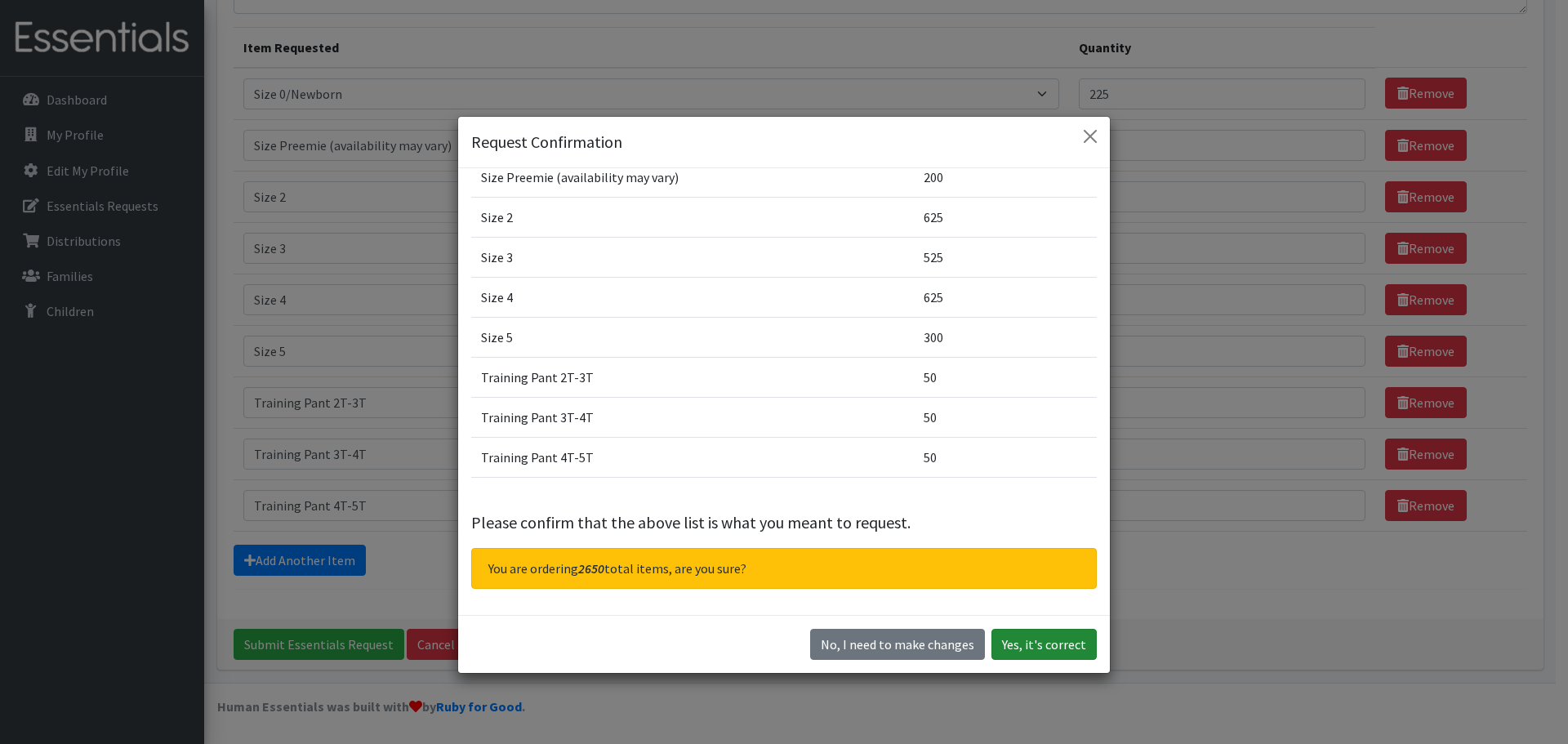
click at [1056, 637] on button "Yes, it's correct" at bounding box center [1044, 644] width 105 height 31
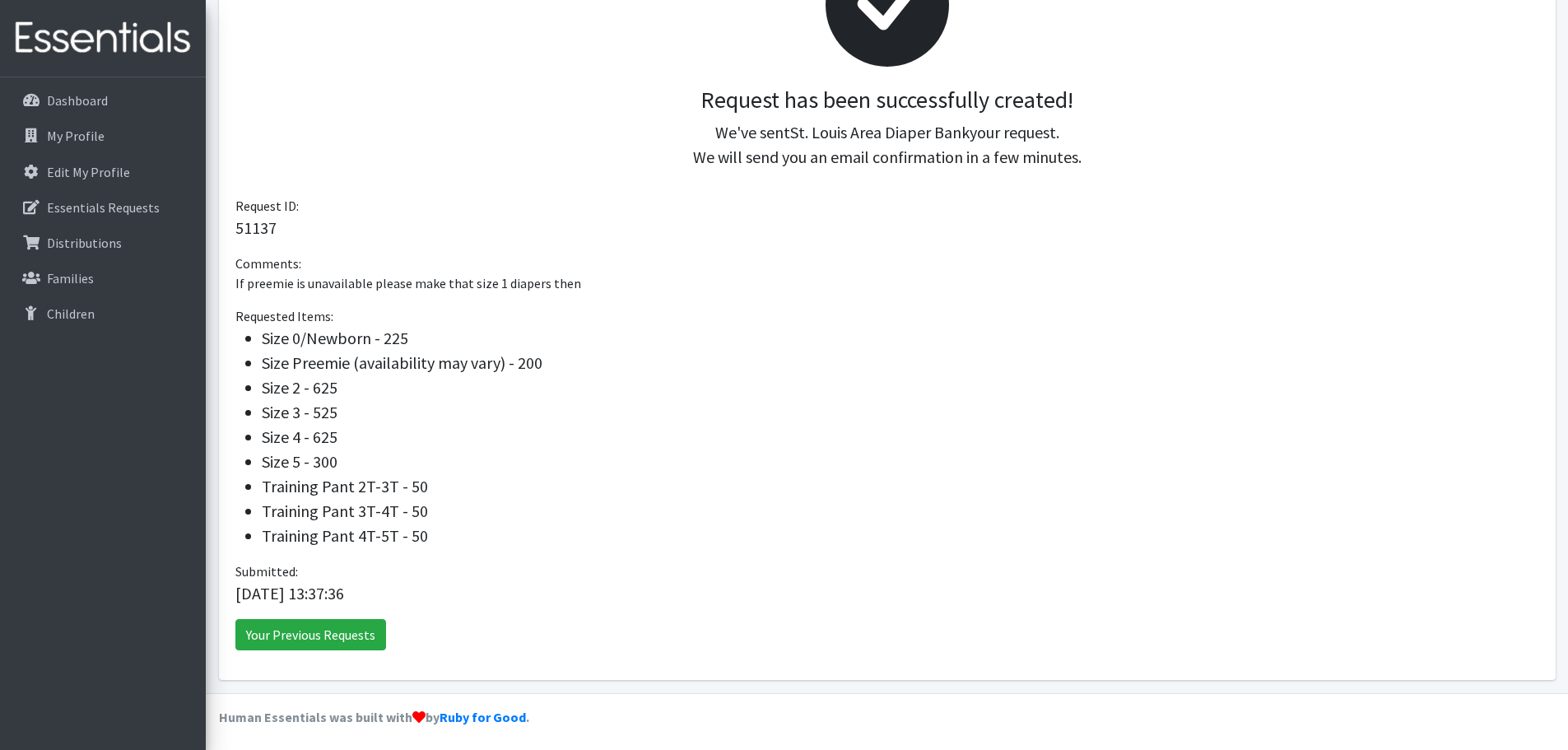
scroll to position [311, 0]
